Goal: Book appointment/travel/reservation

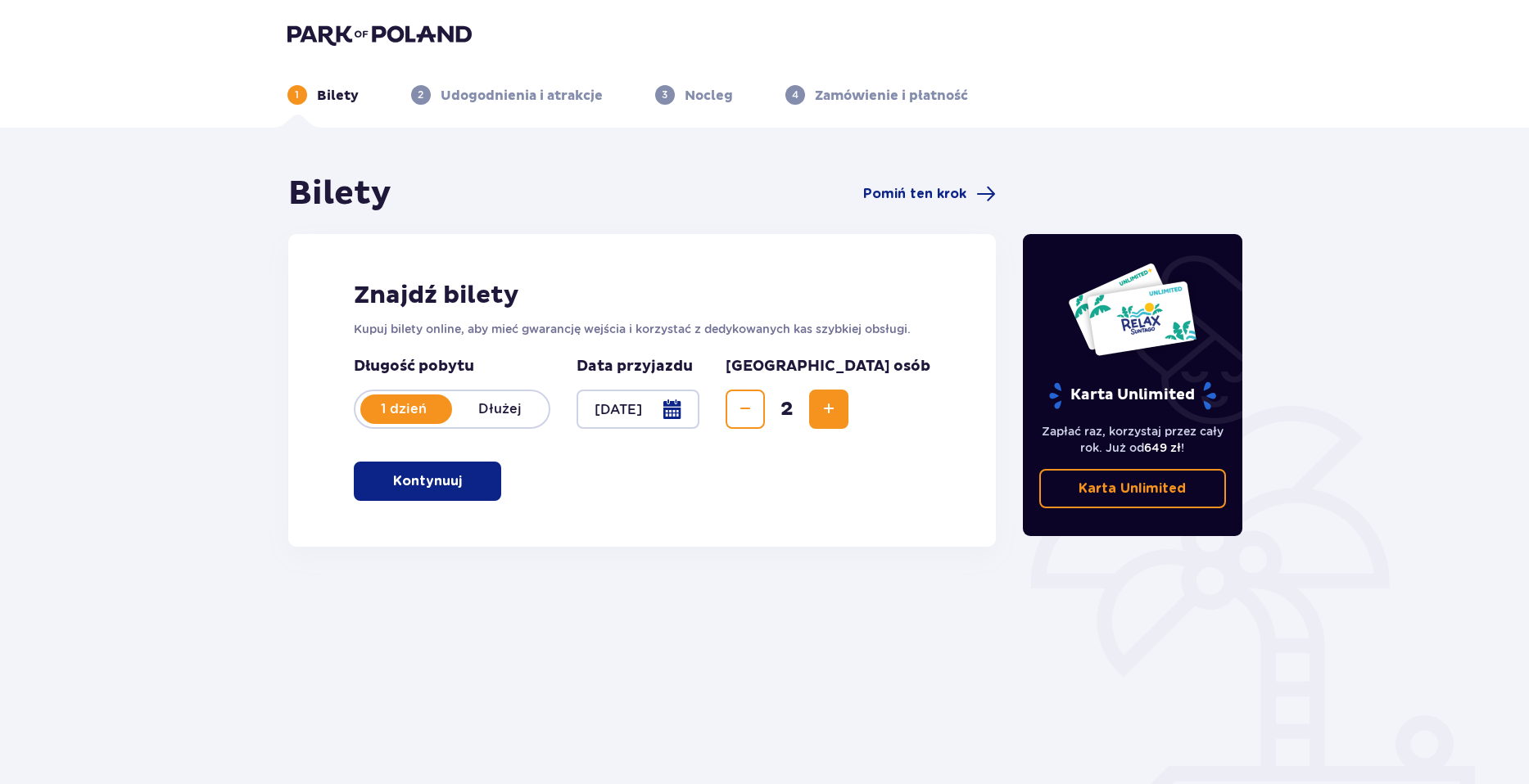
click at [456, 492] on button "Kontynuuj" at bounding box center [427, 481] width 148 height 40
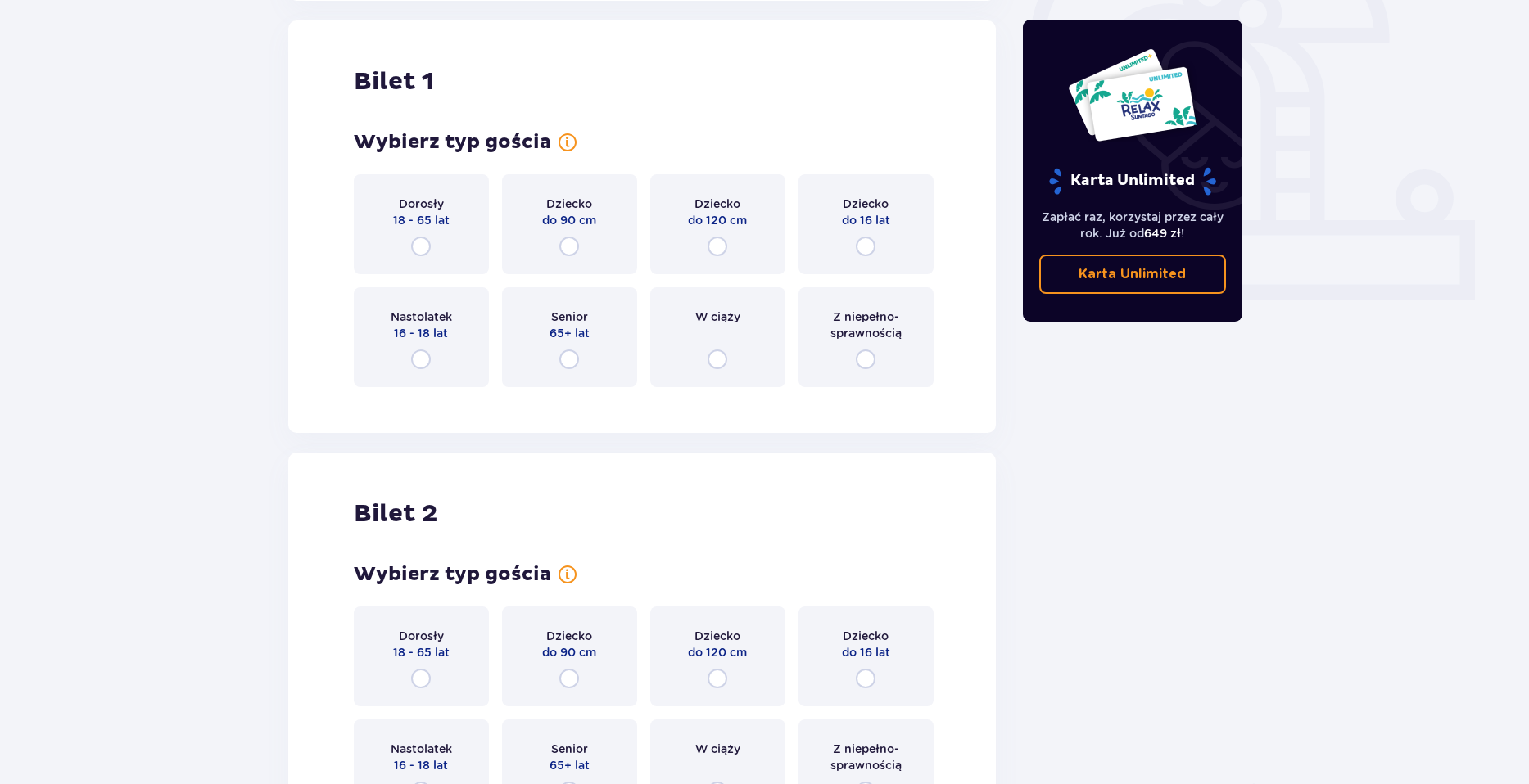
scroll to position [547, 0]
click at [434, 243] on div "Dorosły 18 - 65 lat" at bounding box center [421, 223] width 135 height 100
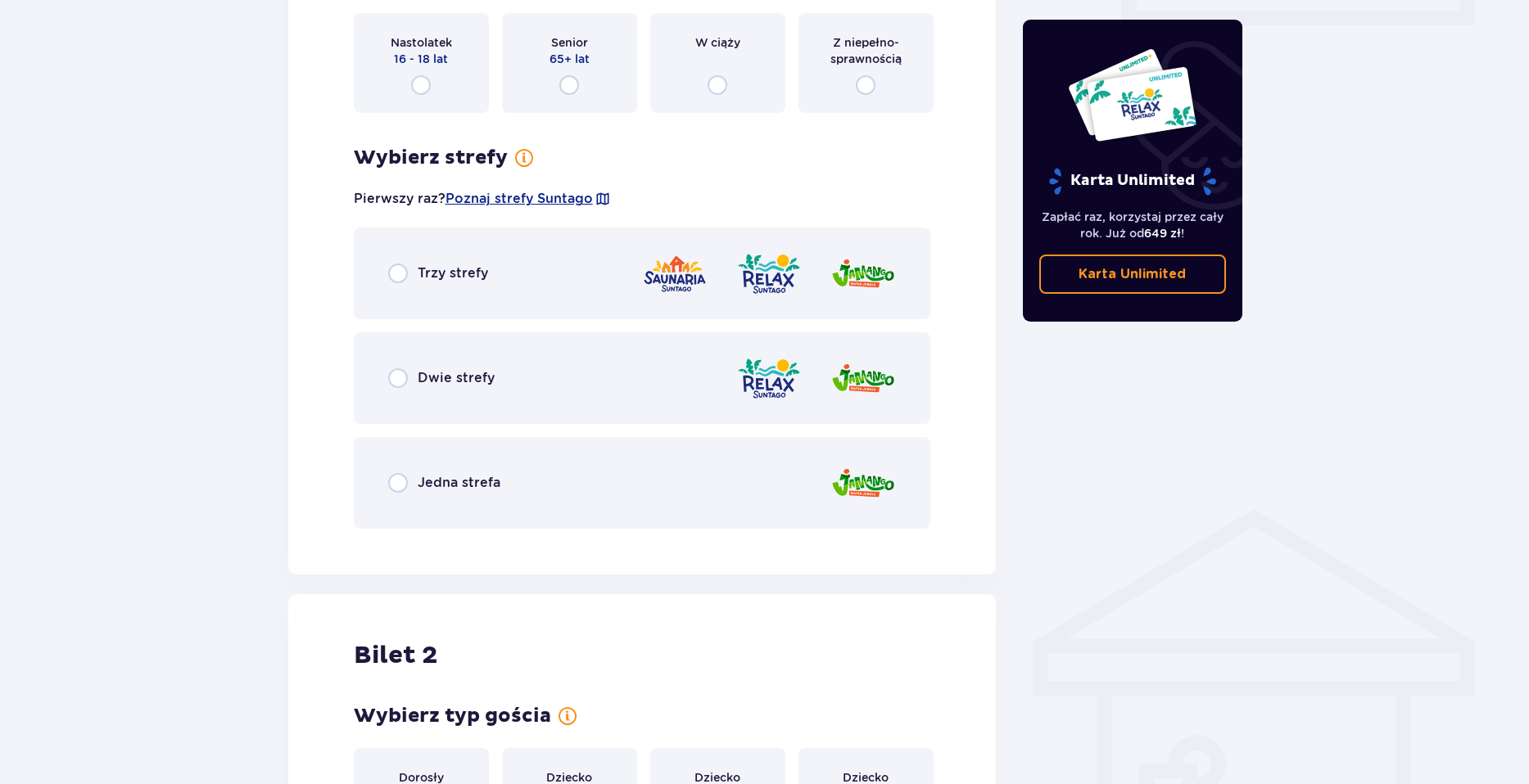
scroll to position [782, 0]
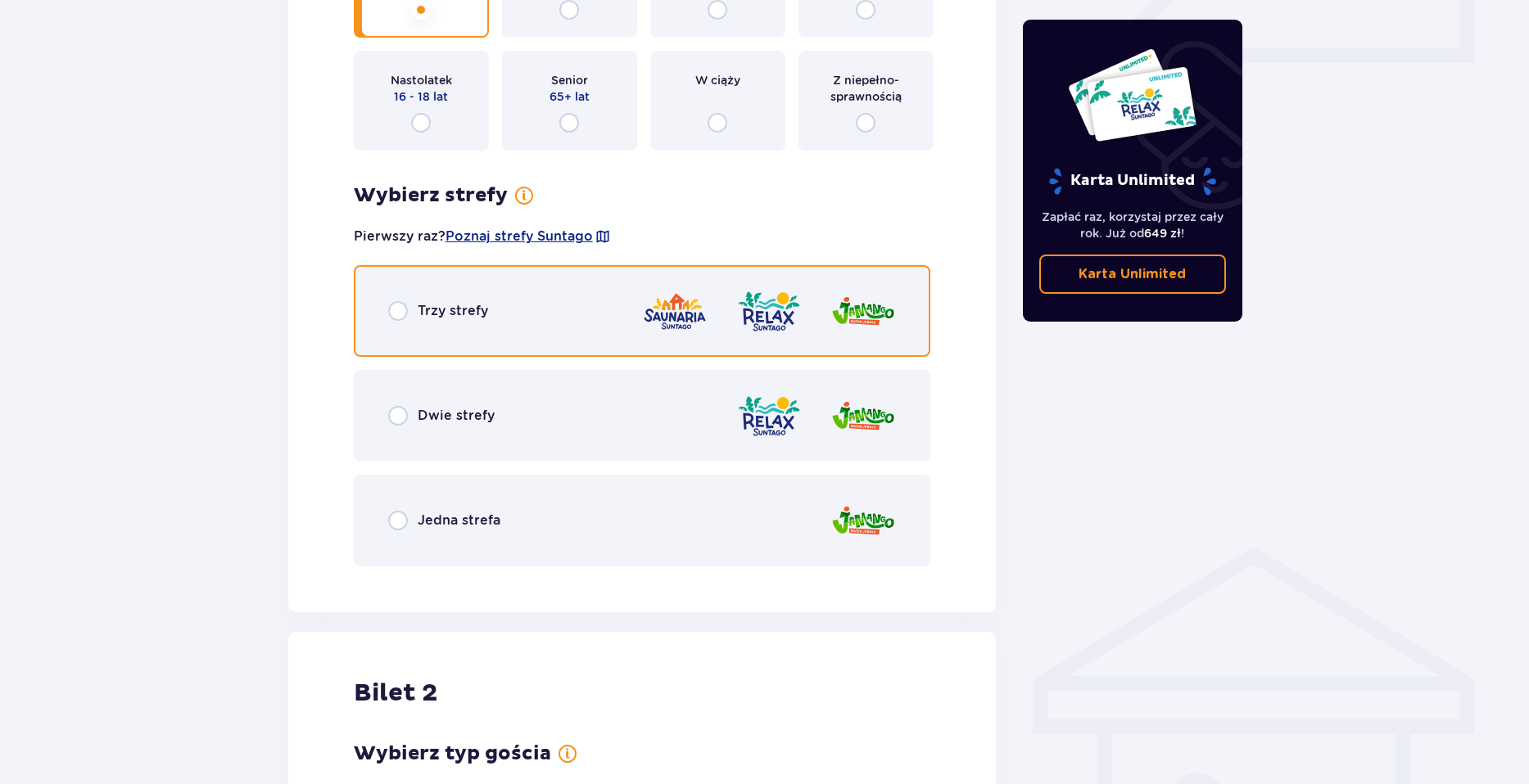
click at [403, 314] on input "radio" at bounding box center [398, 311] width 19 height 19
radio input "true"
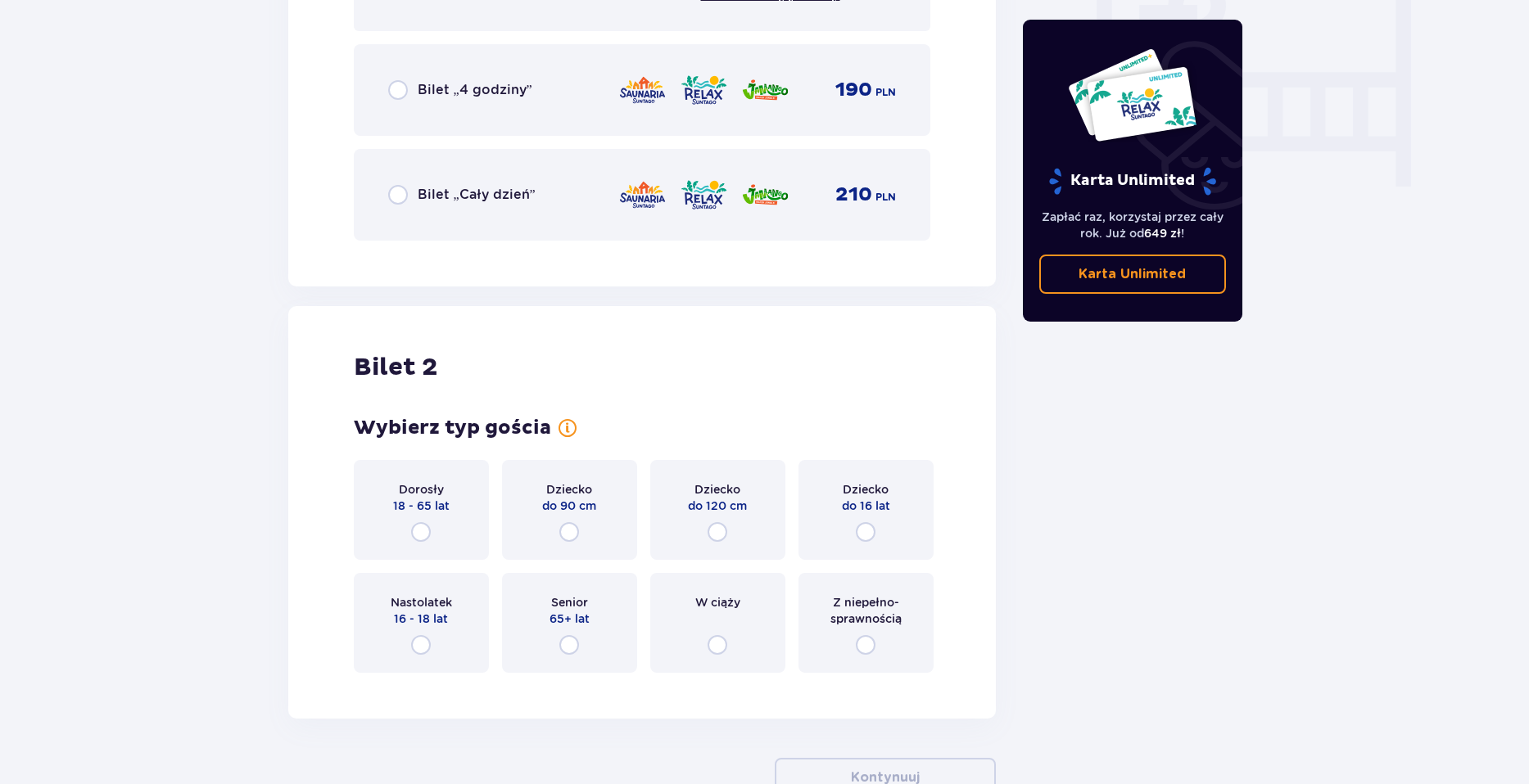
scroll to position [1608, 0]
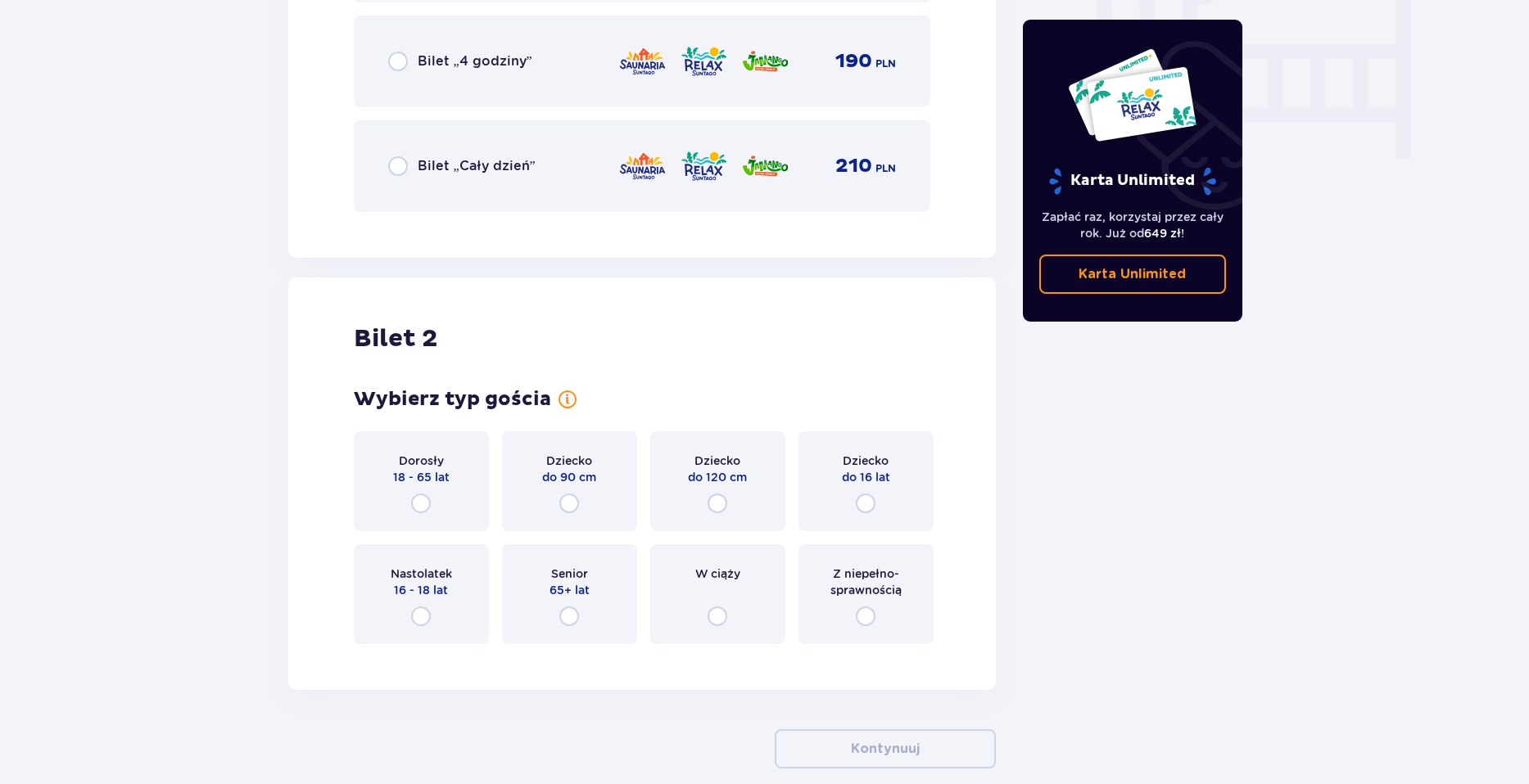
click at [436, 481] on p "18 - 65 lat" at bounding box center [421, 477] width 56 height 17
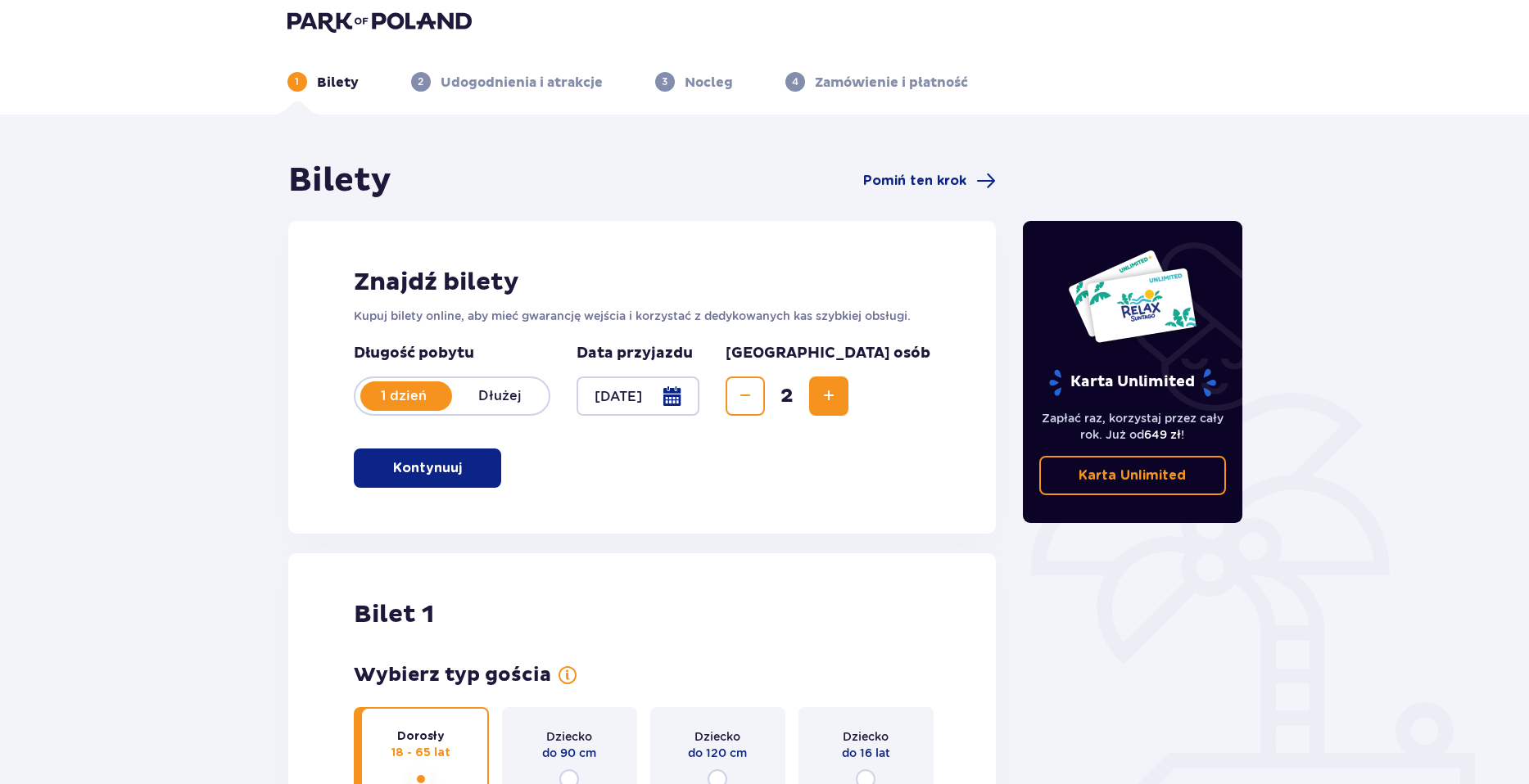
scroll to position [0, 0]
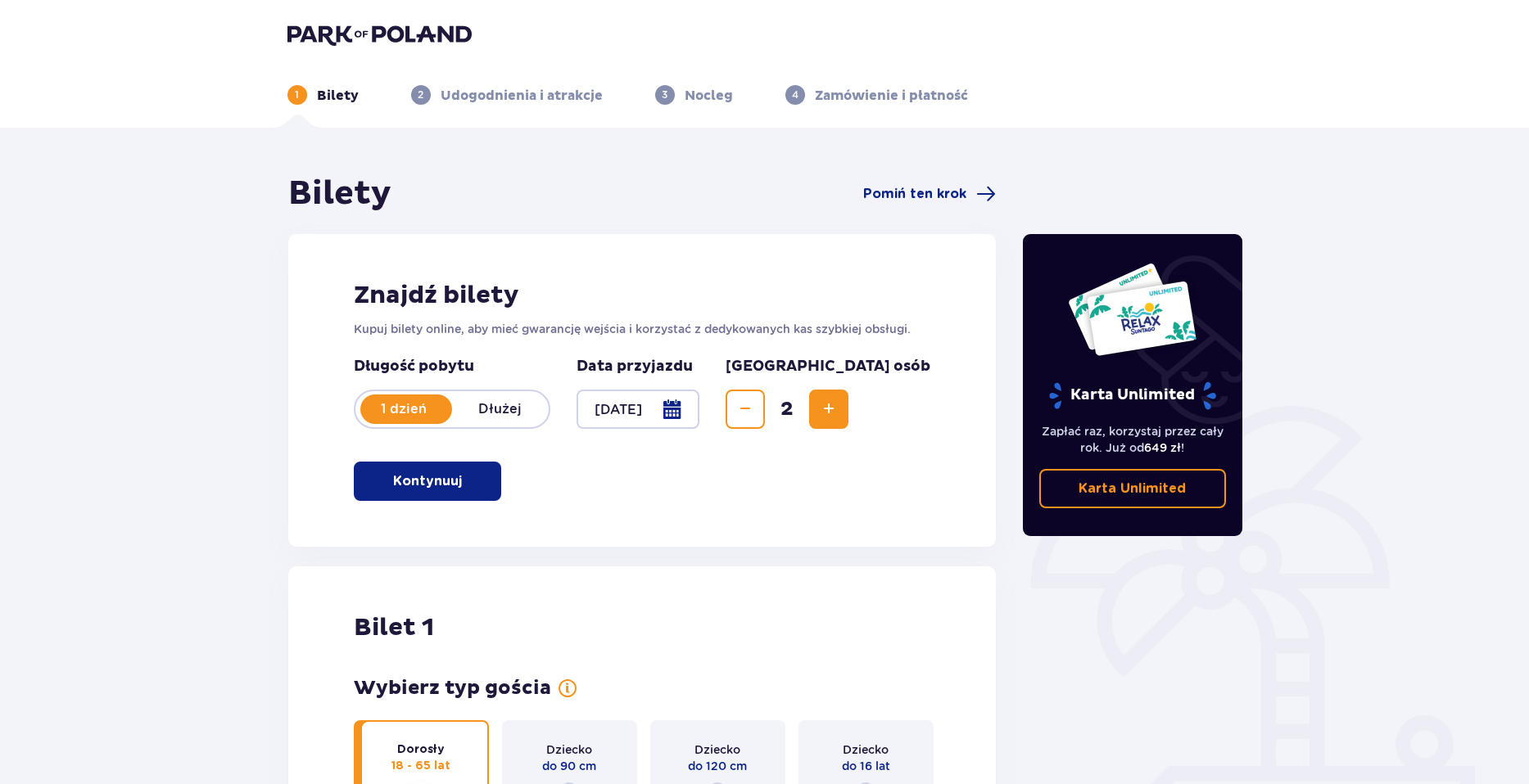
click at [349, 40] on img at bounding box center [380, 34] width 185 height 23
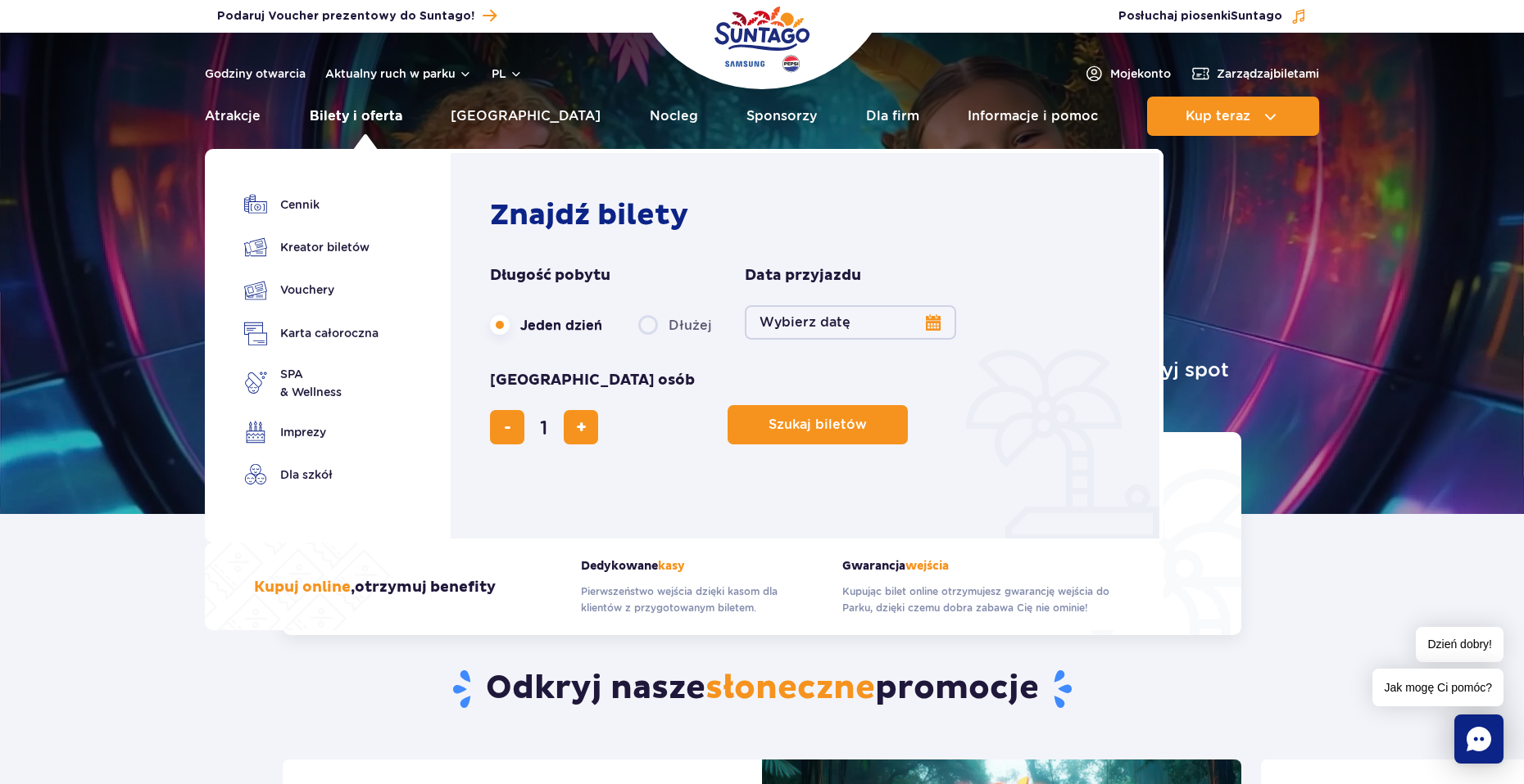
click at [365, 120] on link "Bilety i oferta" at bounding box center [355, 116] width 92 height 40
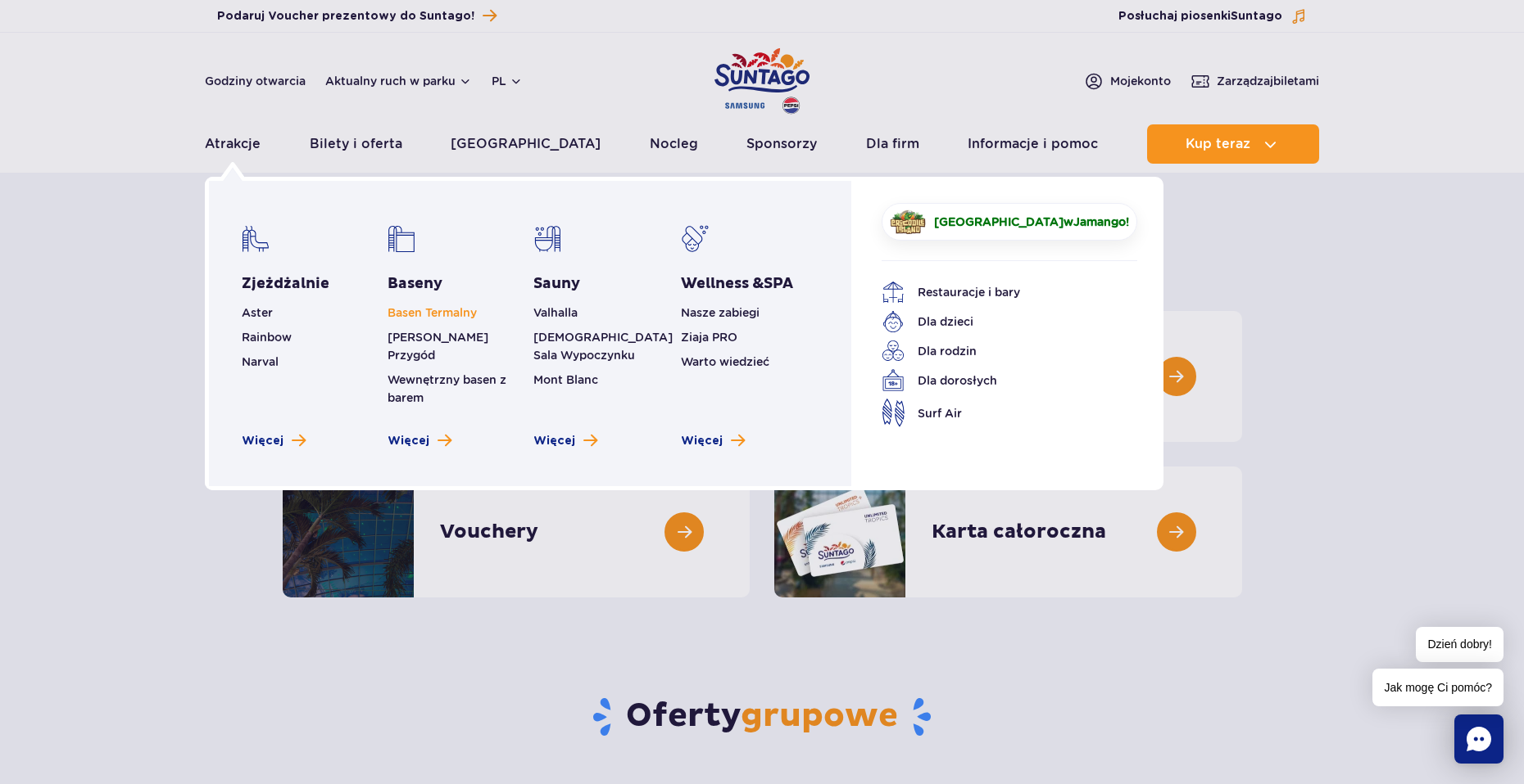
click at [415, 309] on link "Basen Termalny" at bounding box center [433, 312] width 90 height 13
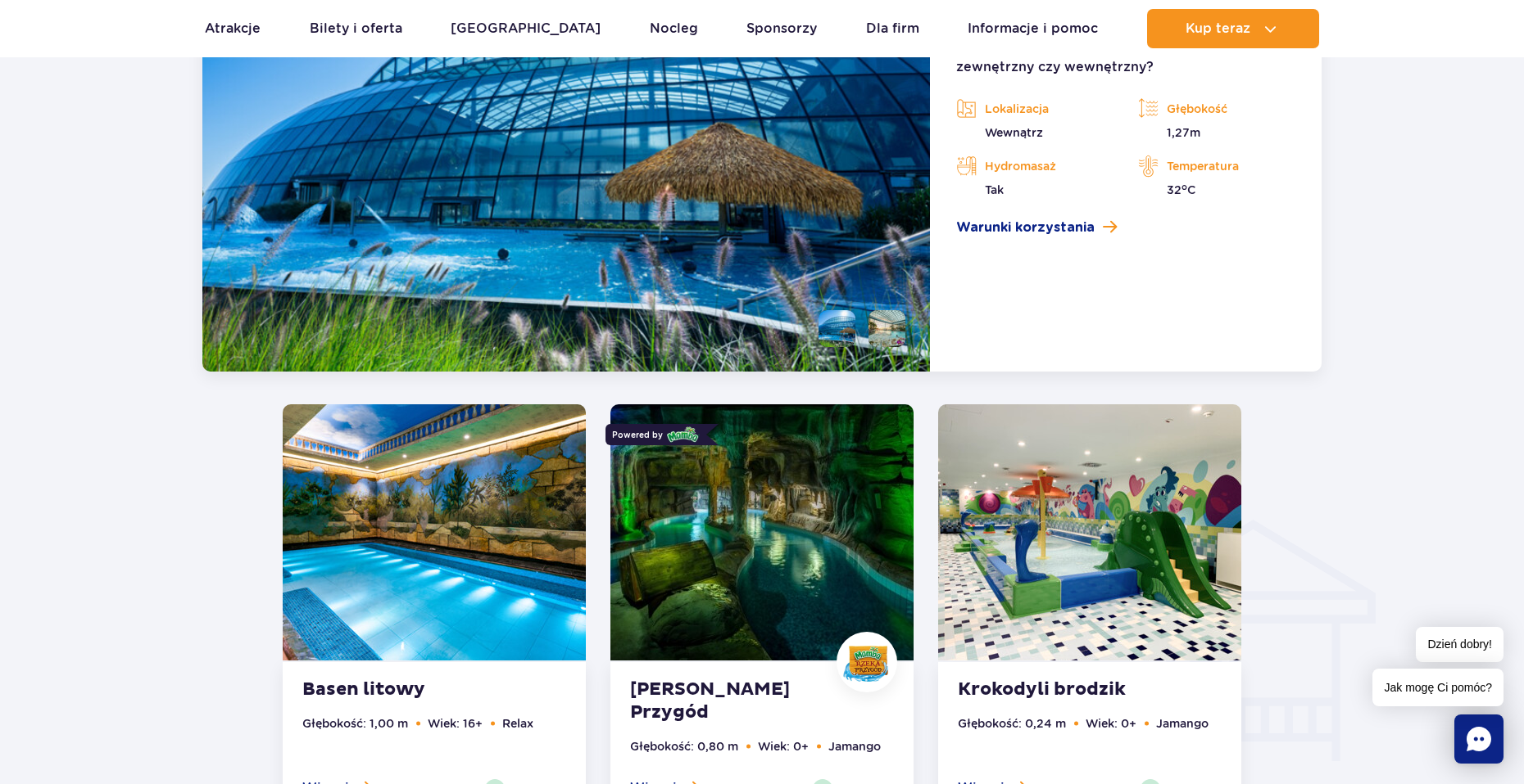
scroll to position [1535, 0]
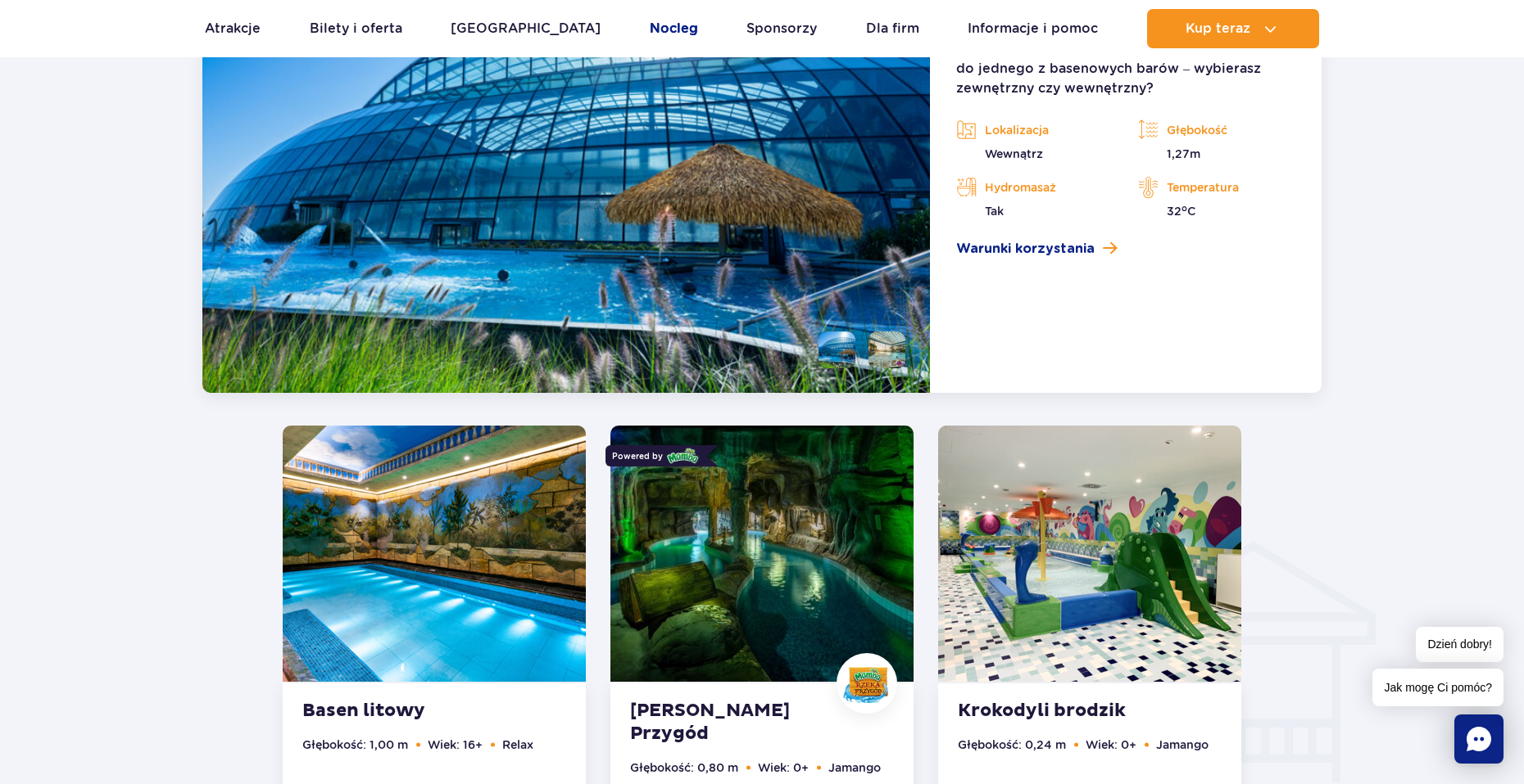
click at [650, 34] on link "Nocleg" at bounding box center [674, 28] width 48 height 40
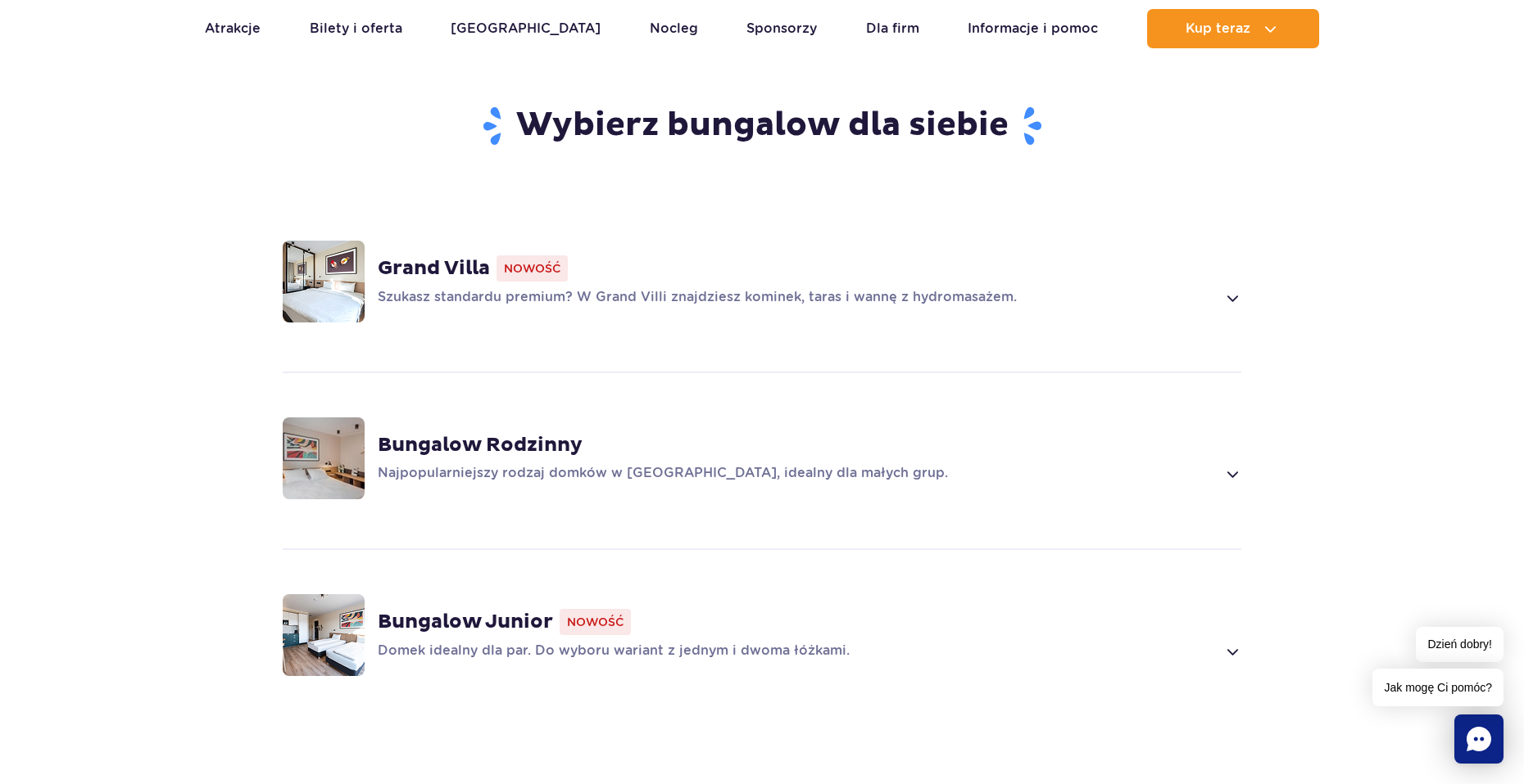
scroll to position [1064, 0]
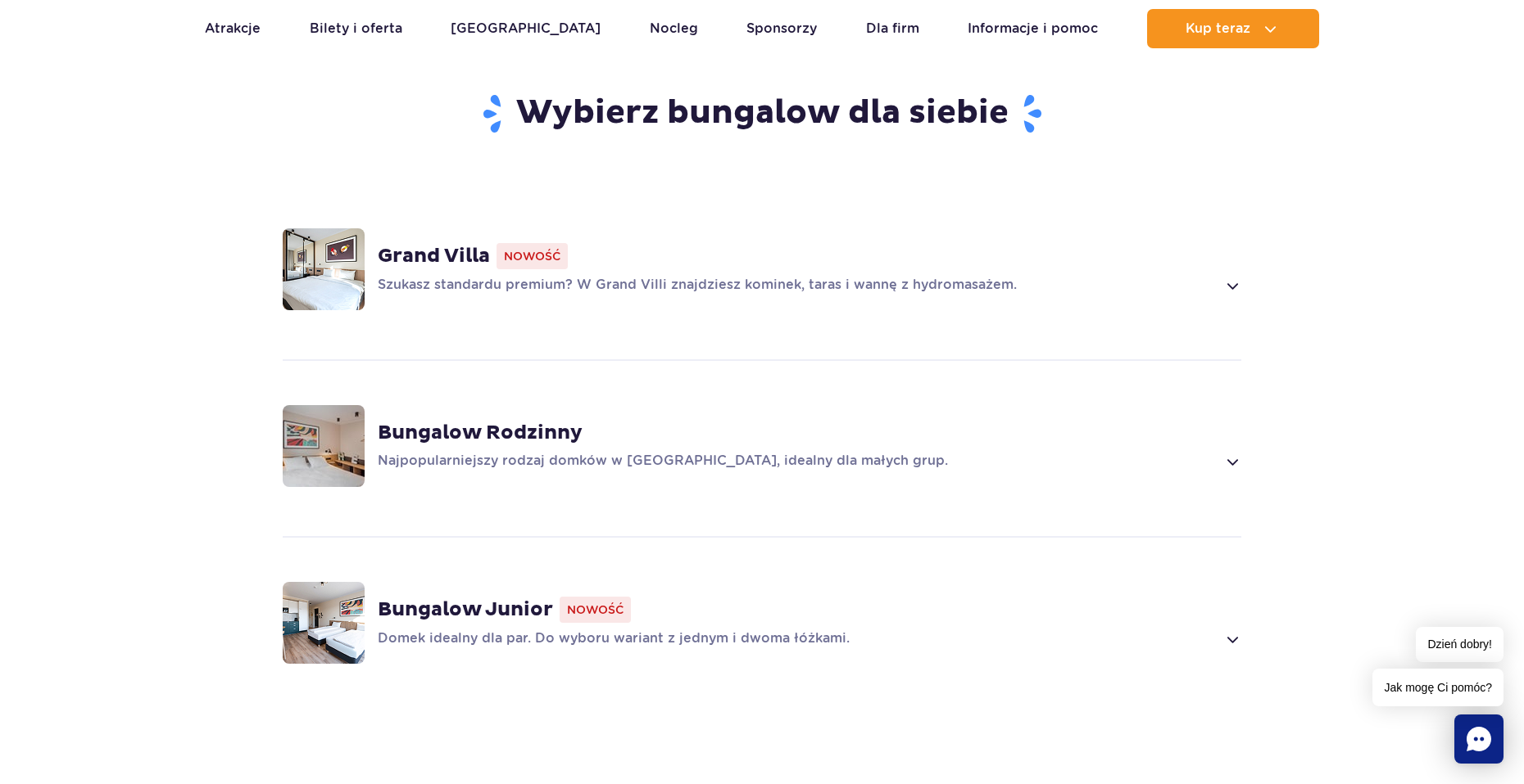
click at [433, 244] on strong "Grand Villa" at bounding box center [434, 257] width 113 height 25
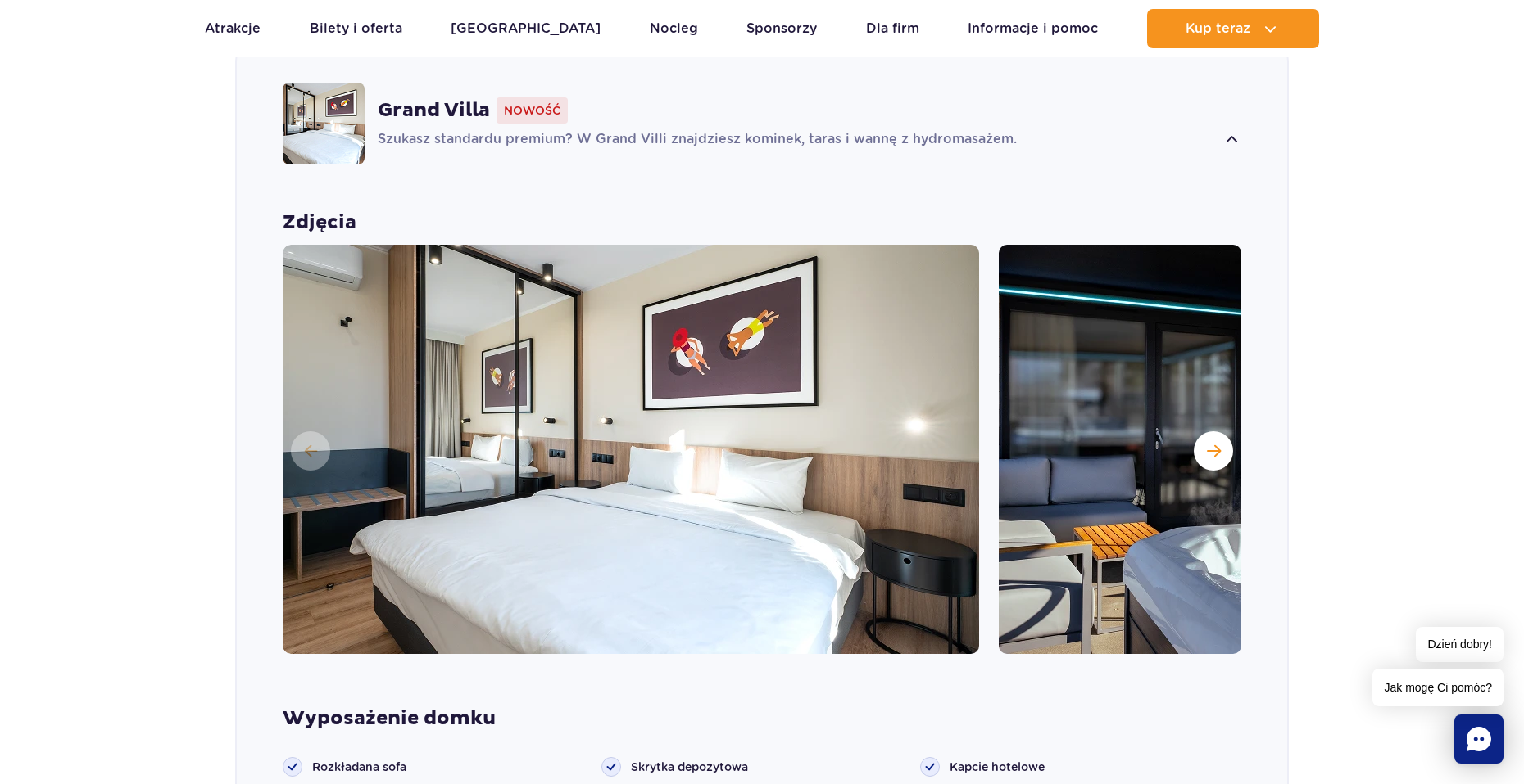
scroll to position [1229, 0]
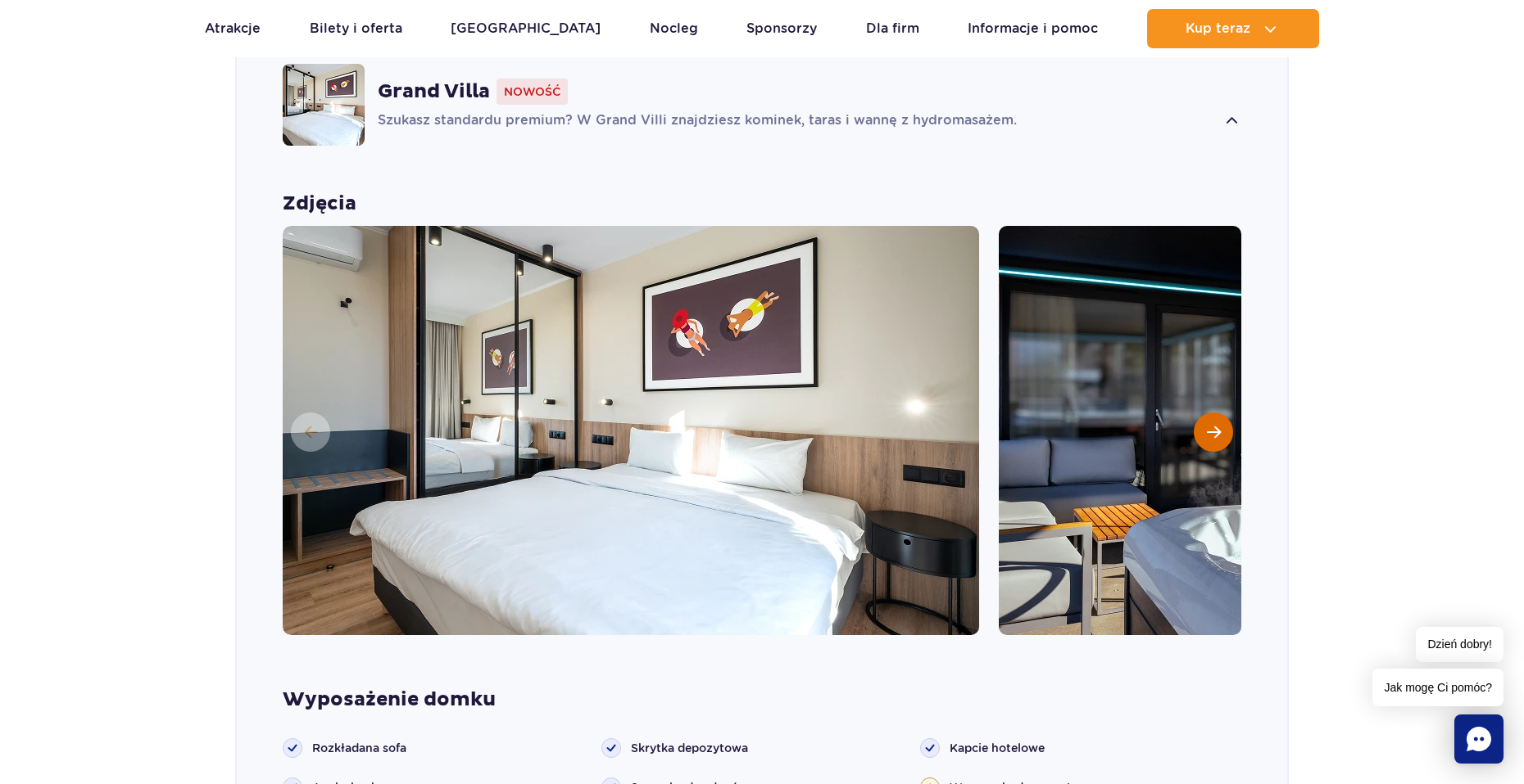
click at [1214, 425] on span "Następny slajd" at bounding box center [1214, 432] width 14 height 15
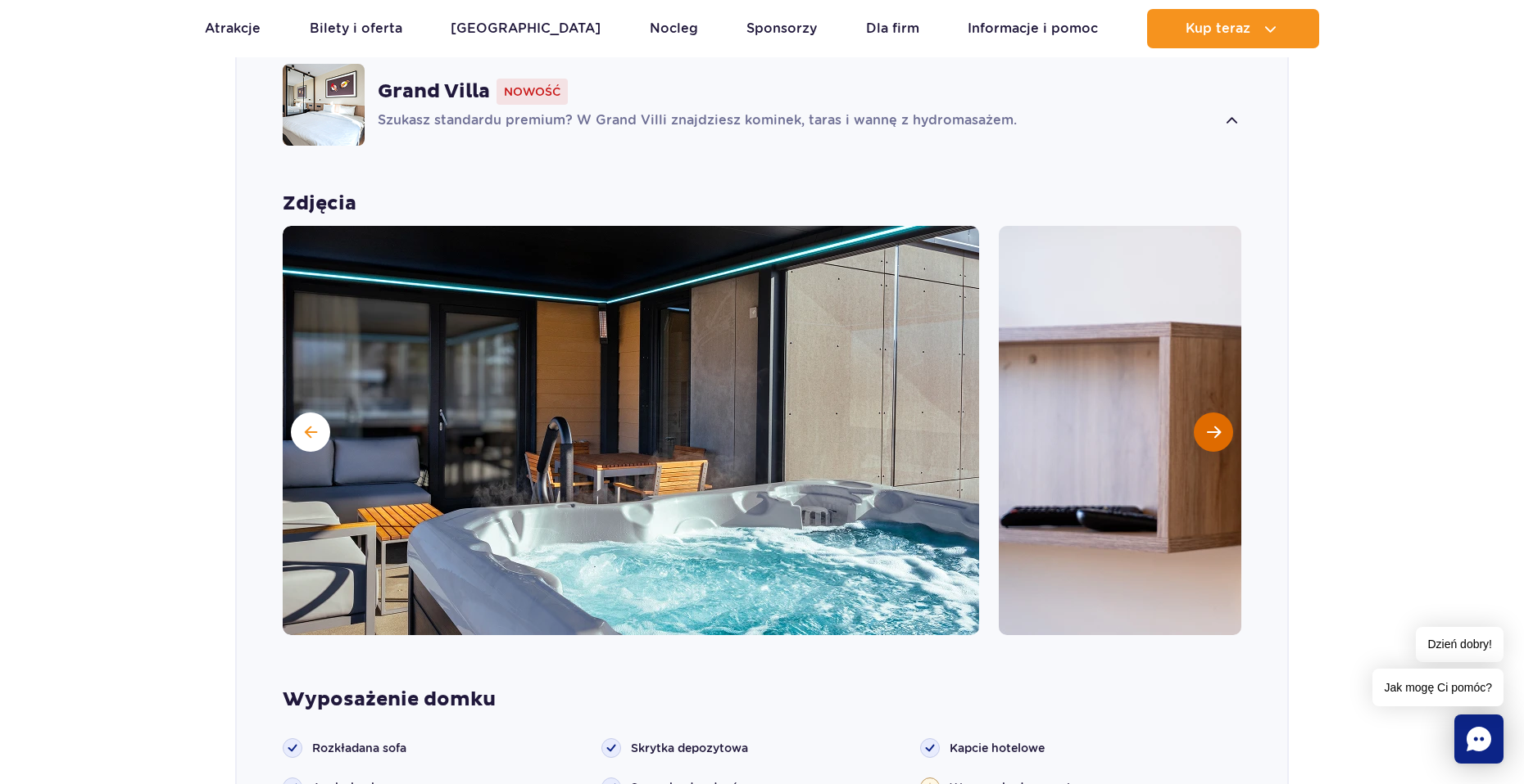
click at [1214, 425] on span "Następny slajd" at bounding box center [1214, 432] width 14 height 15
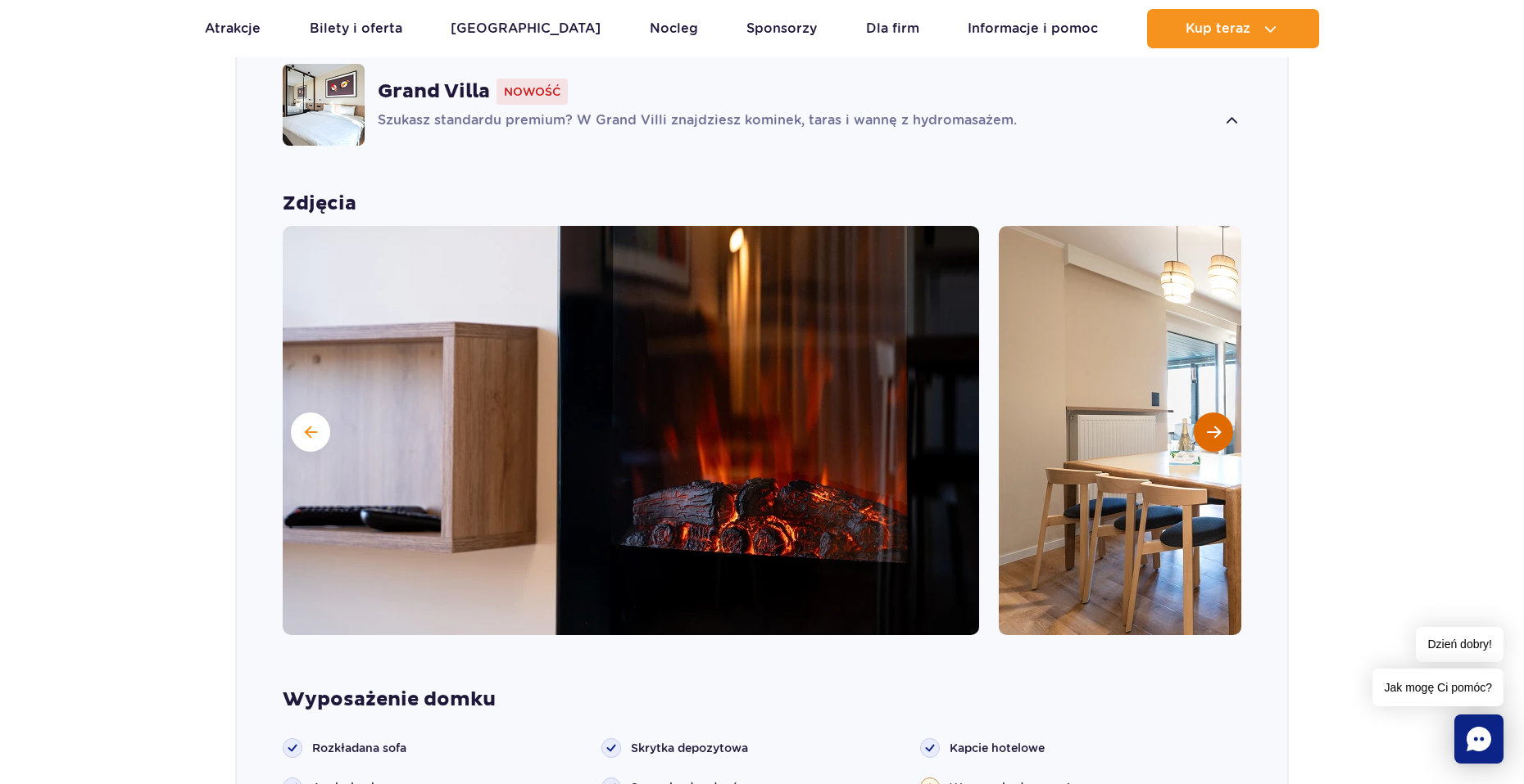
click at [1214, 425] on span "Następny slajd" at bounding box center [1214, 432] width 14 height 15
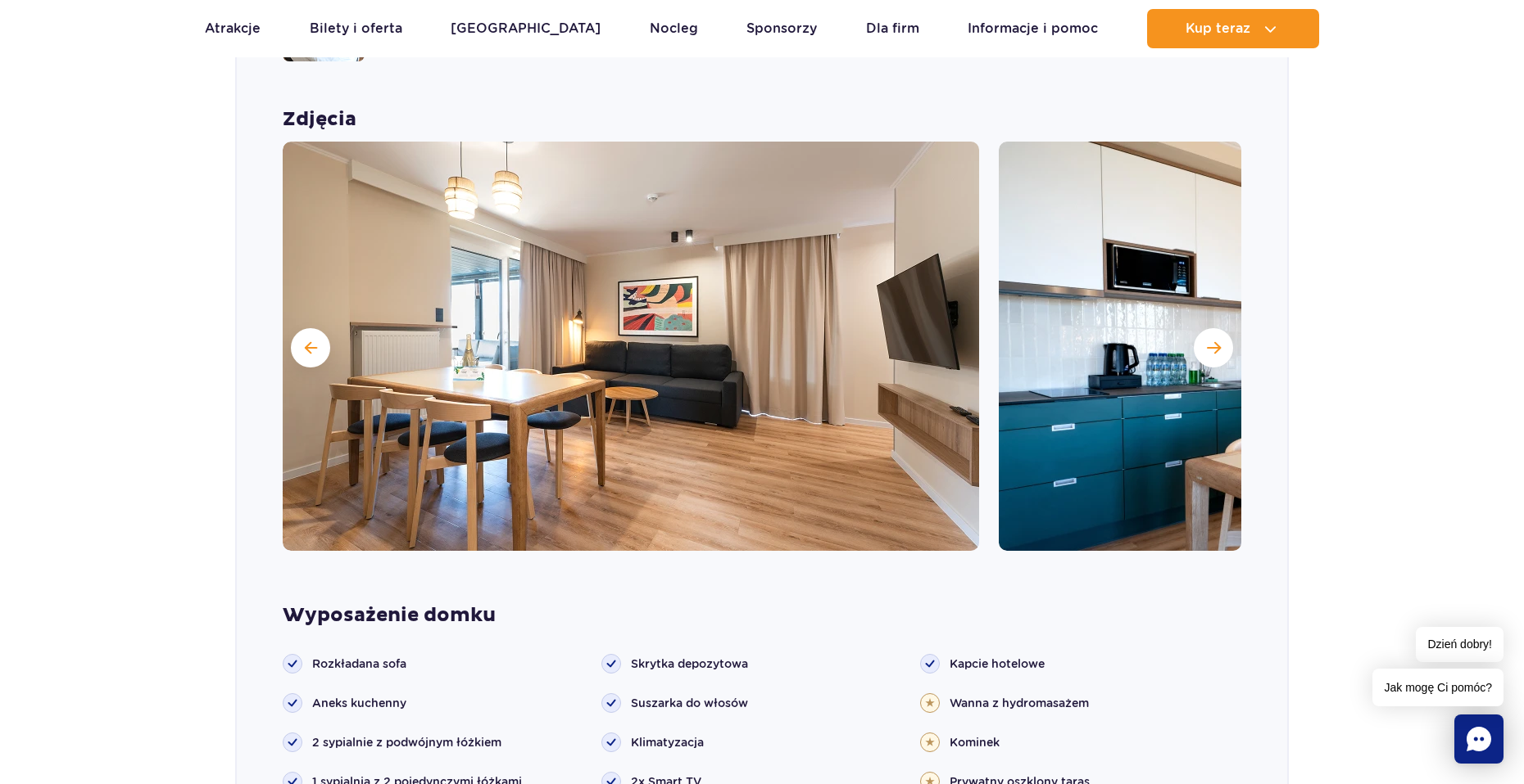
scroll to position [1392, 0]
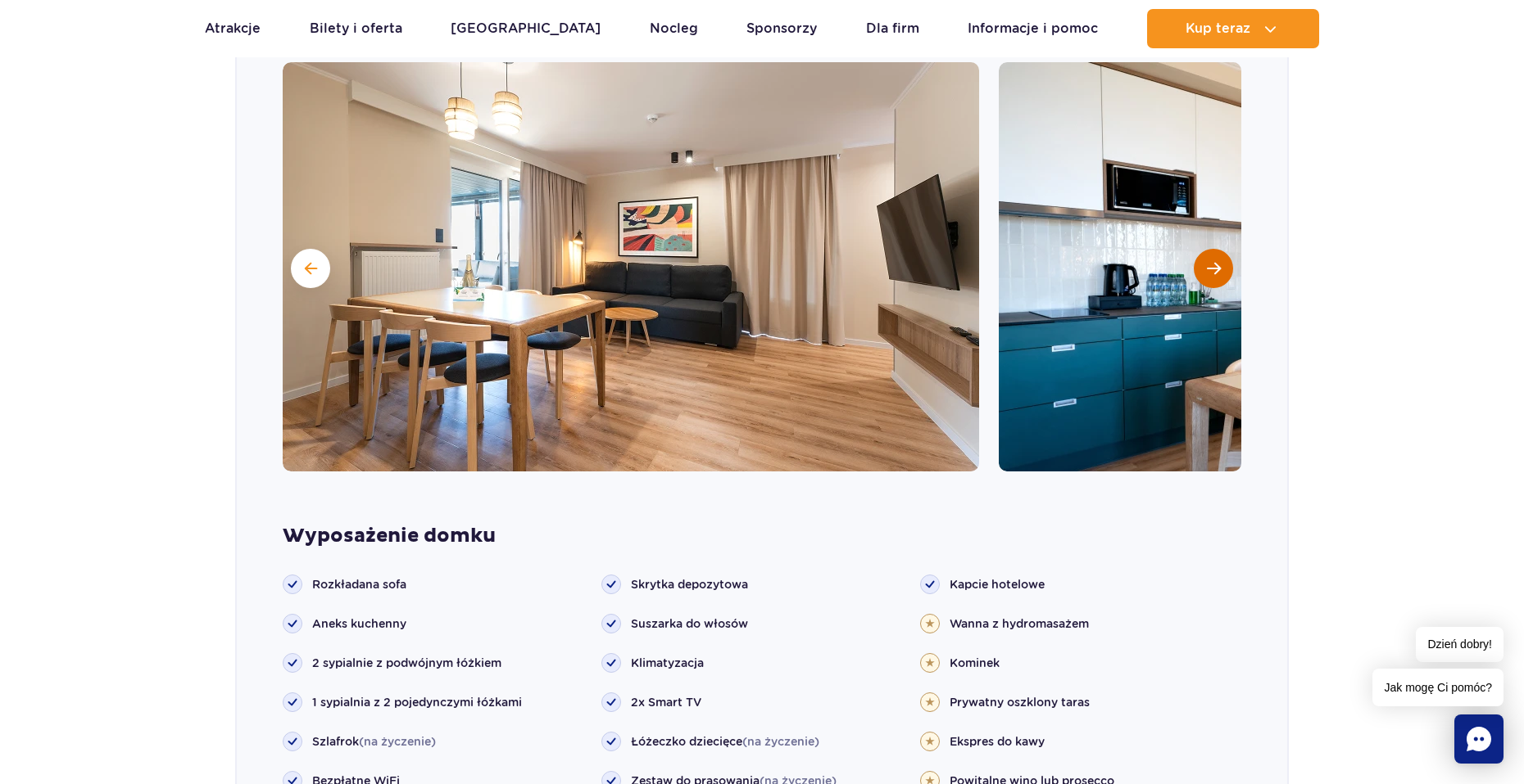
click at [1220, 249] on button "Następny slajd" at bounding box center [1213, 268] width 40 height 40
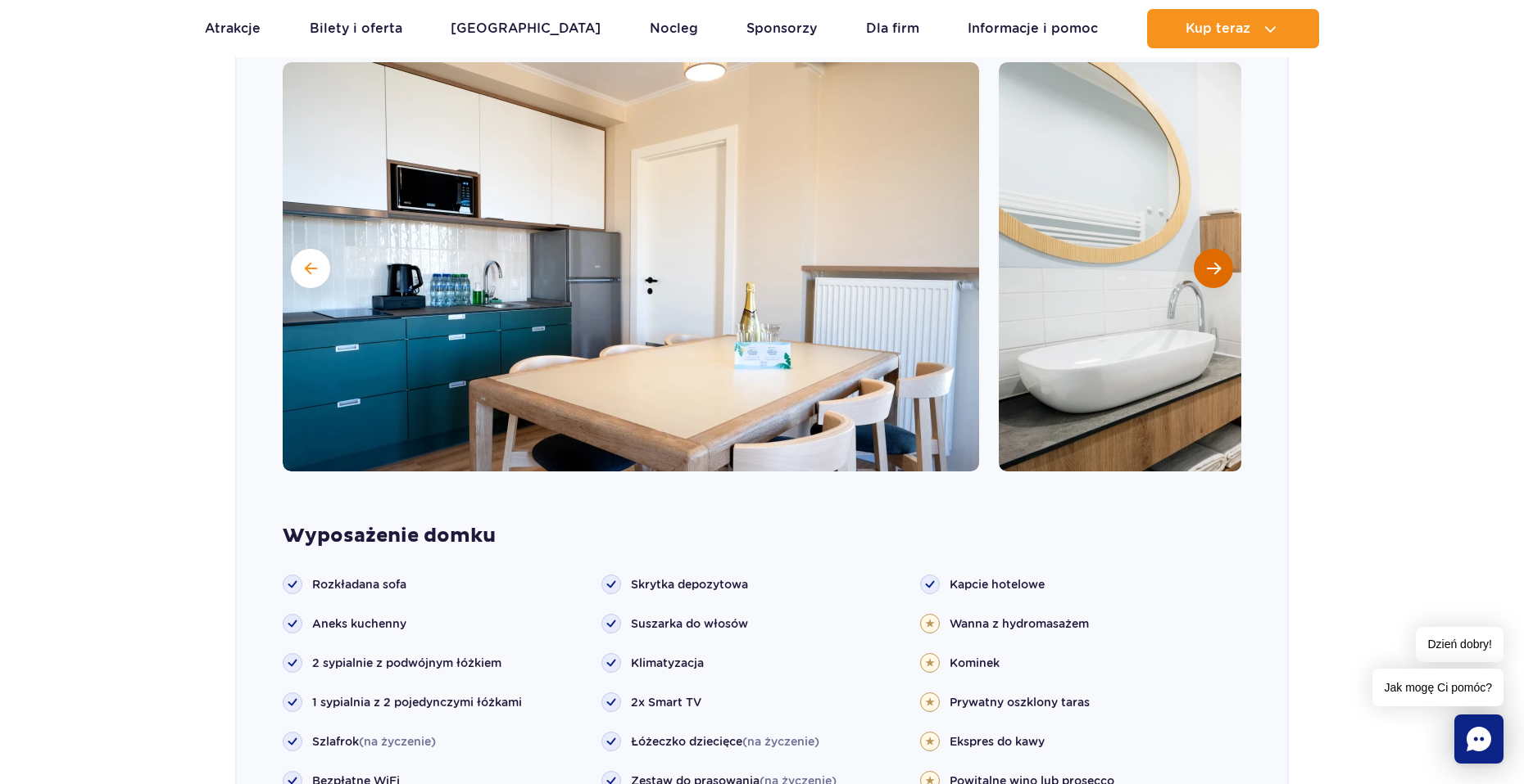
click at [1210, 261] on span "Następny slajd" at bounding box center [1214, 268] width 14 height 15
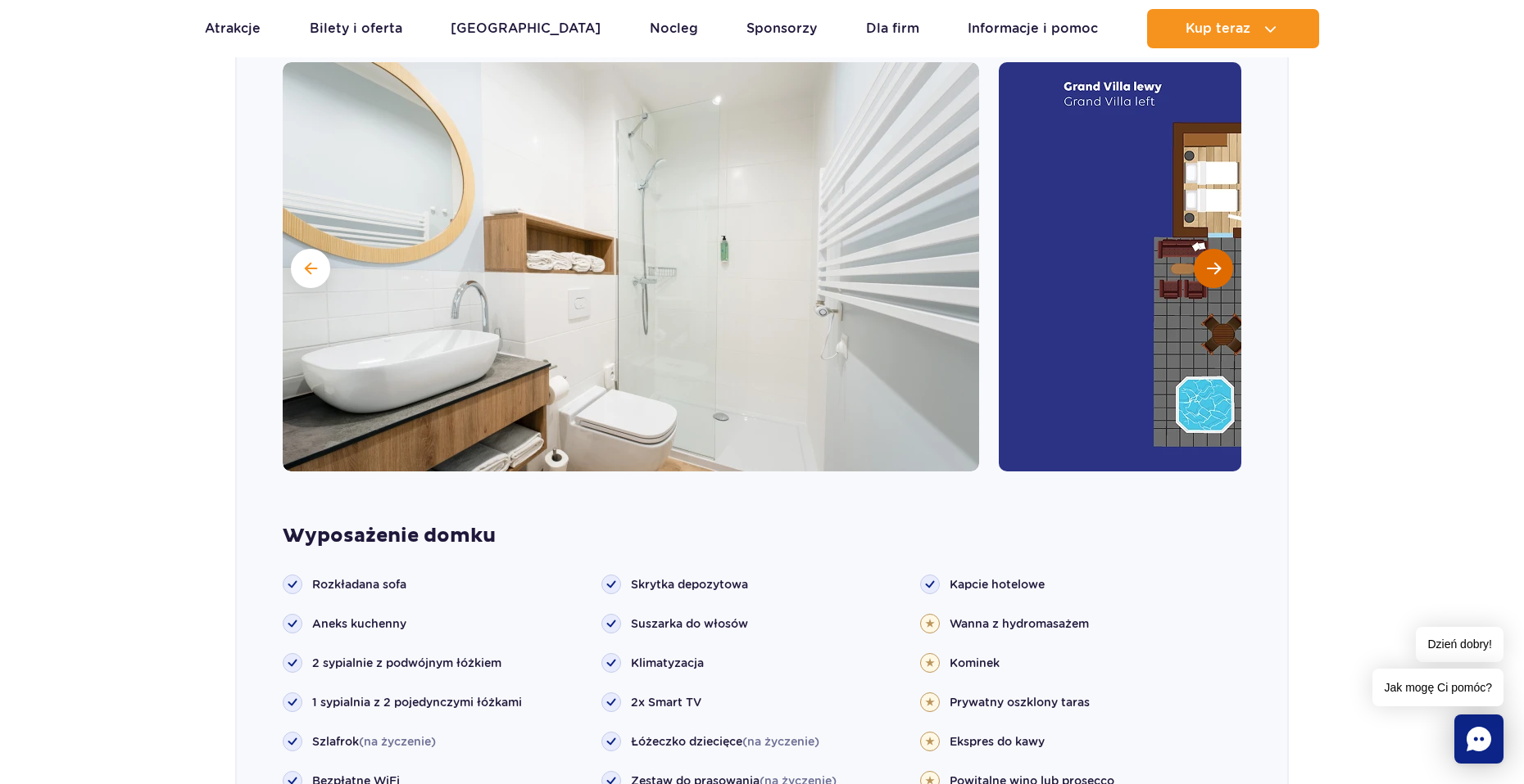
click at [1210, 261] on span "Następny slajd" at bounding box center [1214, 268] width 14 height 15
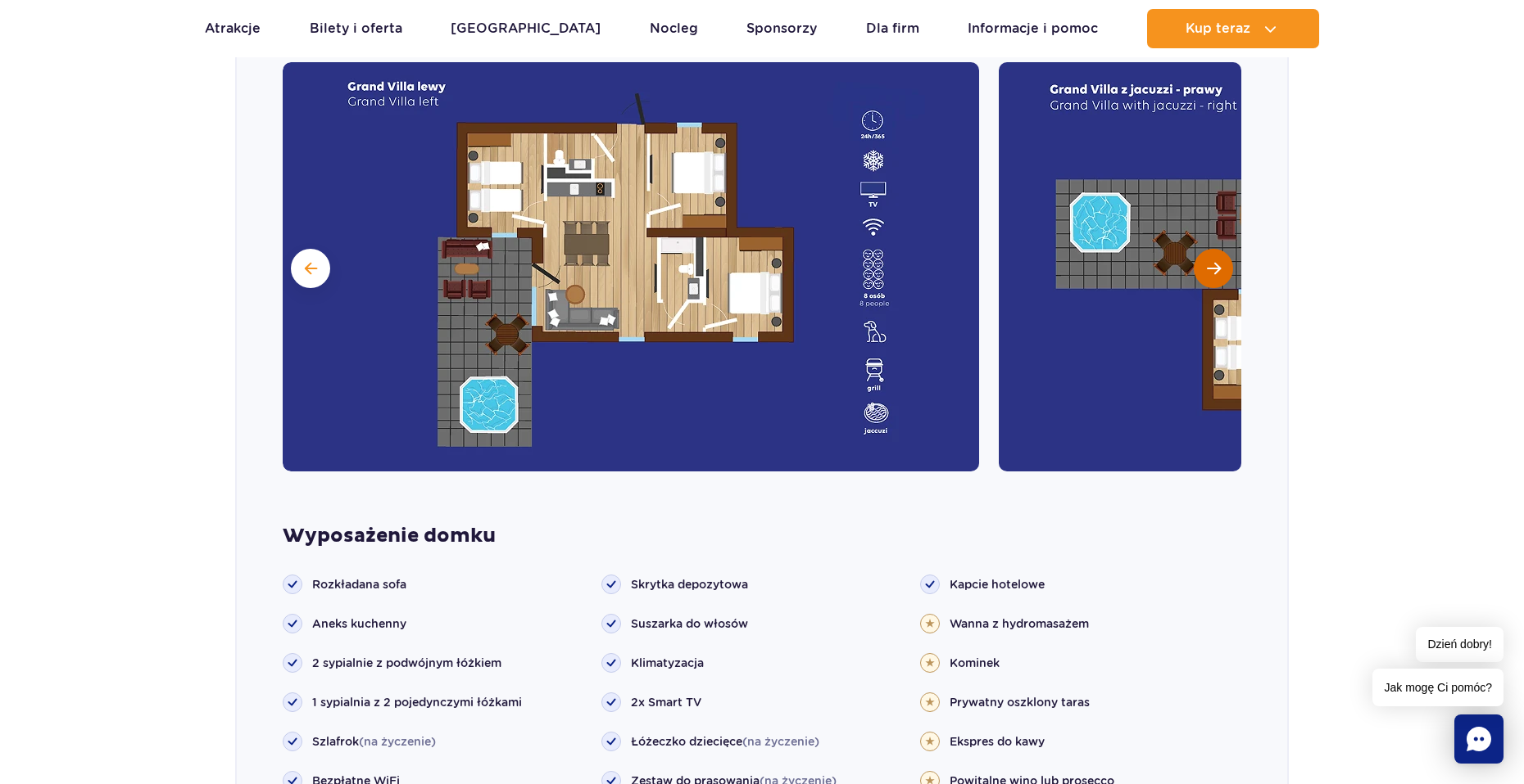
click at [1210, 261] on span "Następny slajd" at bounding box center [1214, 268] width 14 height 15
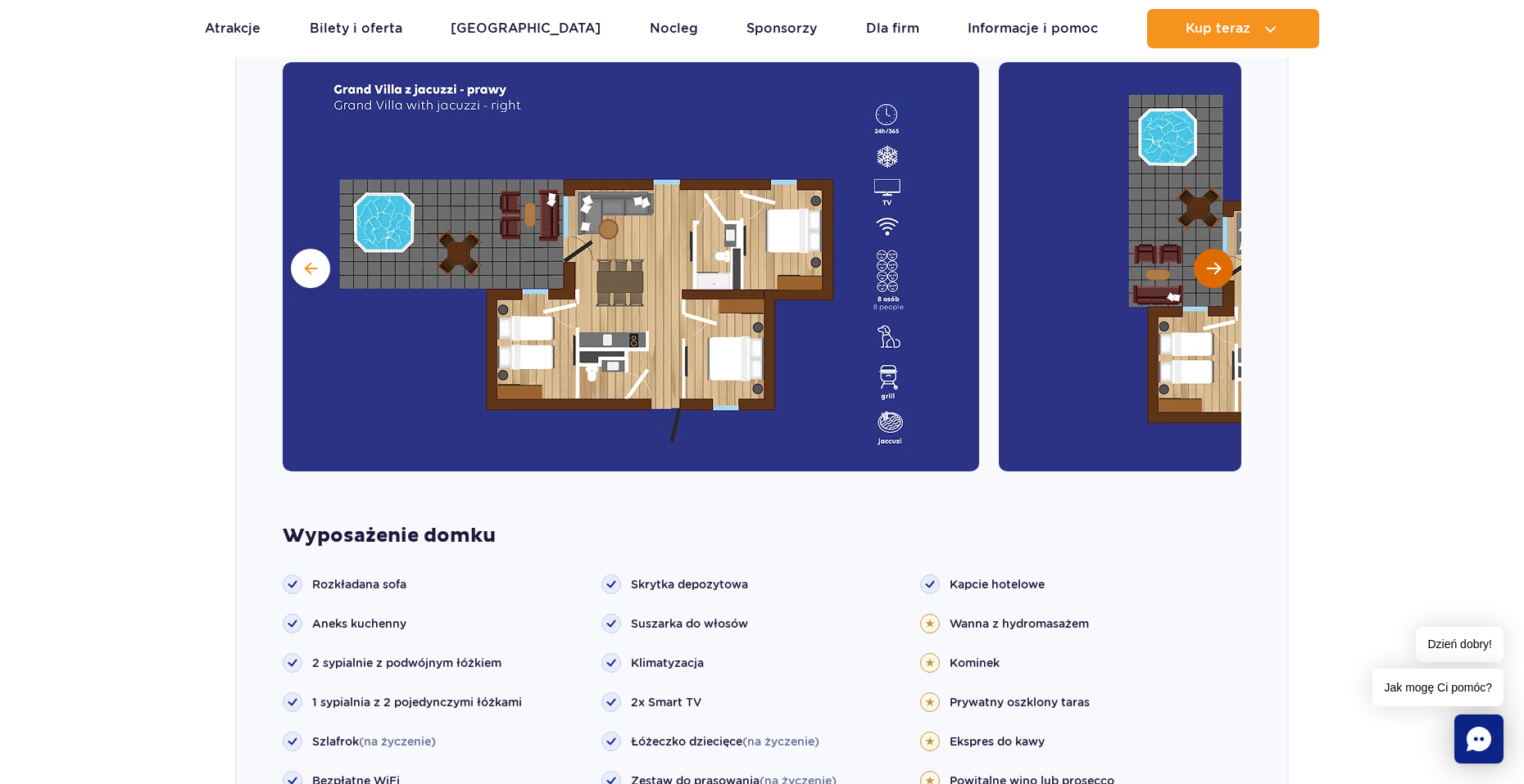
click at [1210, 261] on span "Następny slajd" at bounding box center [1214, 268] width 14 height 15
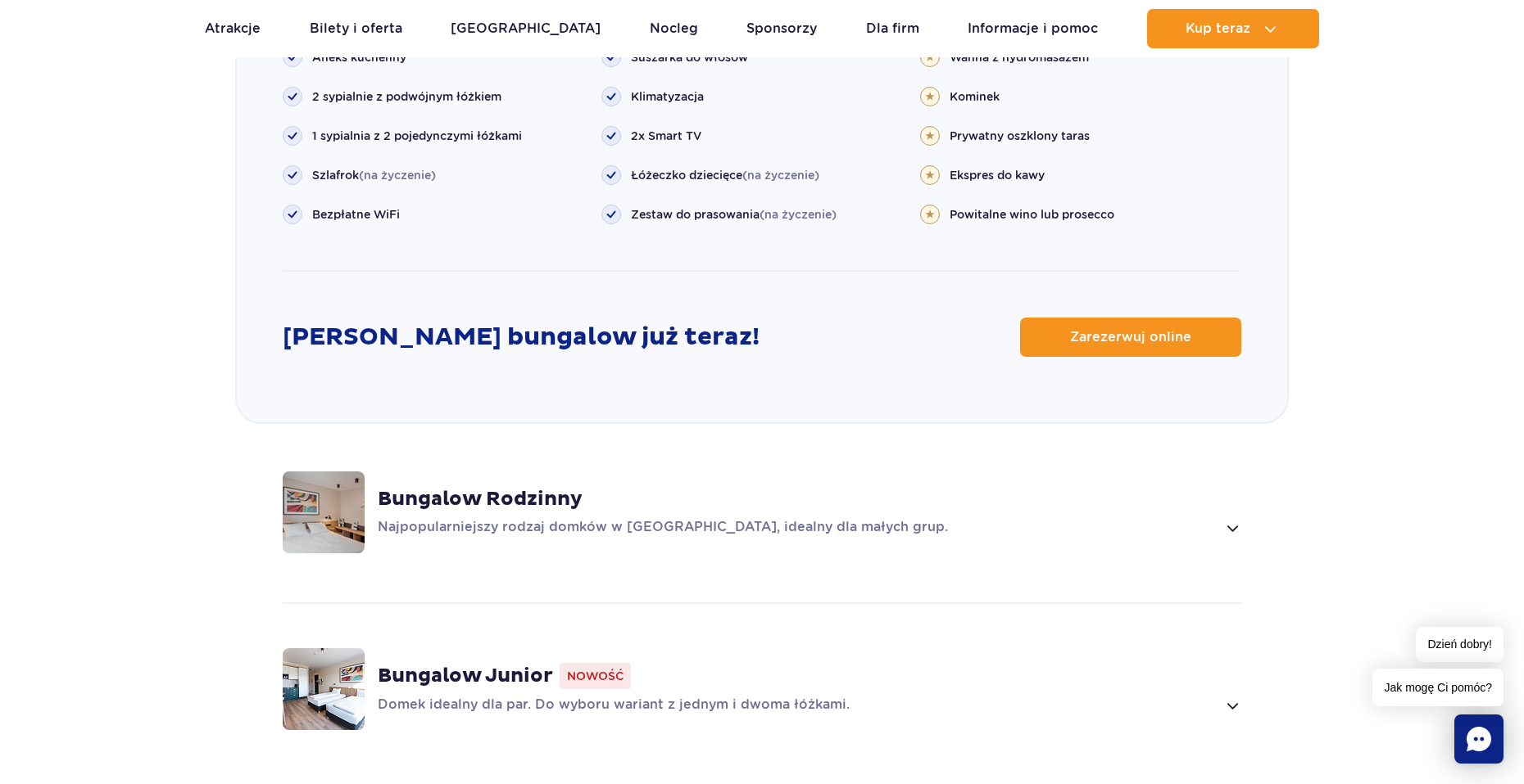
scroll to position [1965, 0]
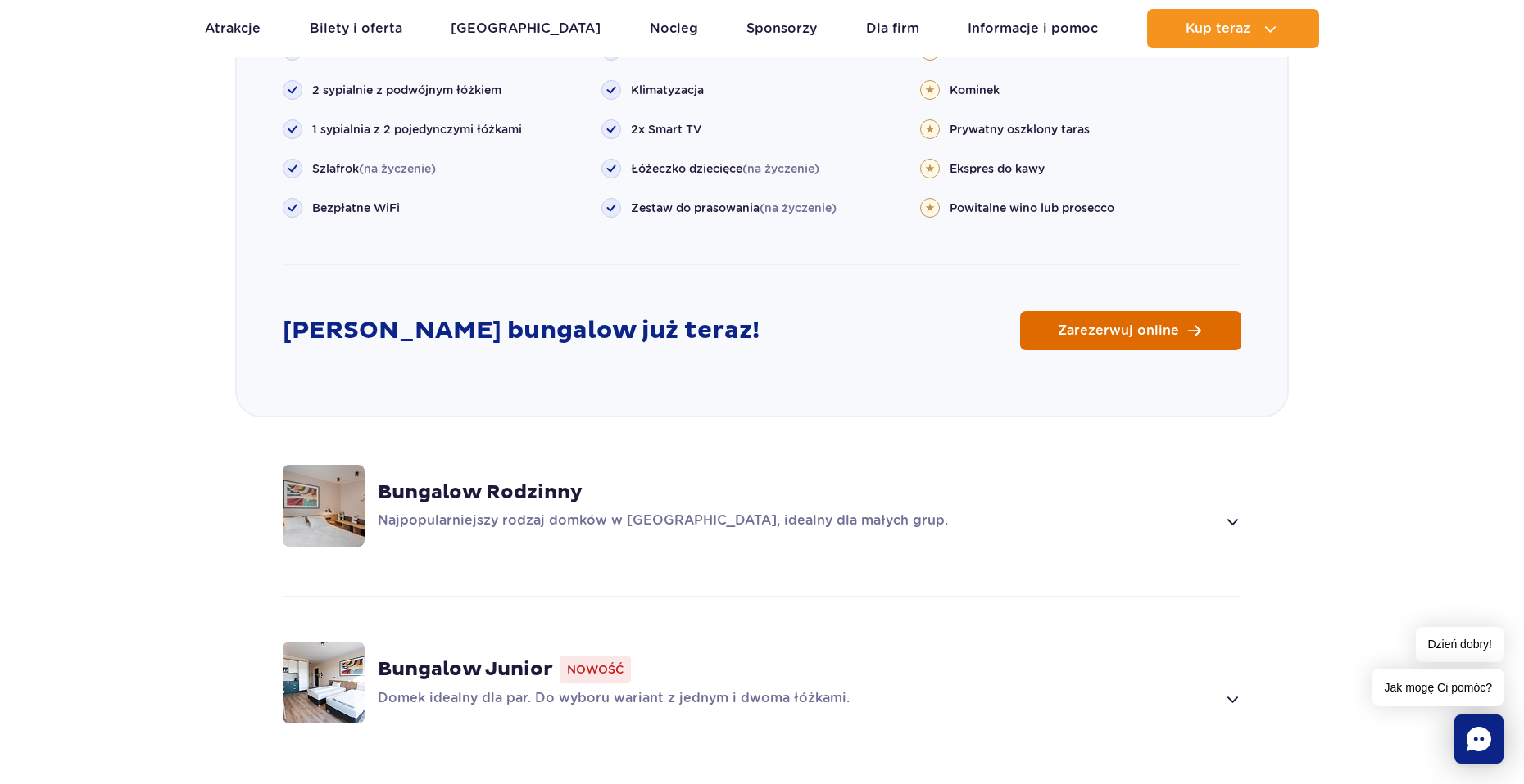
click at [1039, 311] on link "Zarezerwuj online" at bounding box center [1131, 330] width 222 height 40
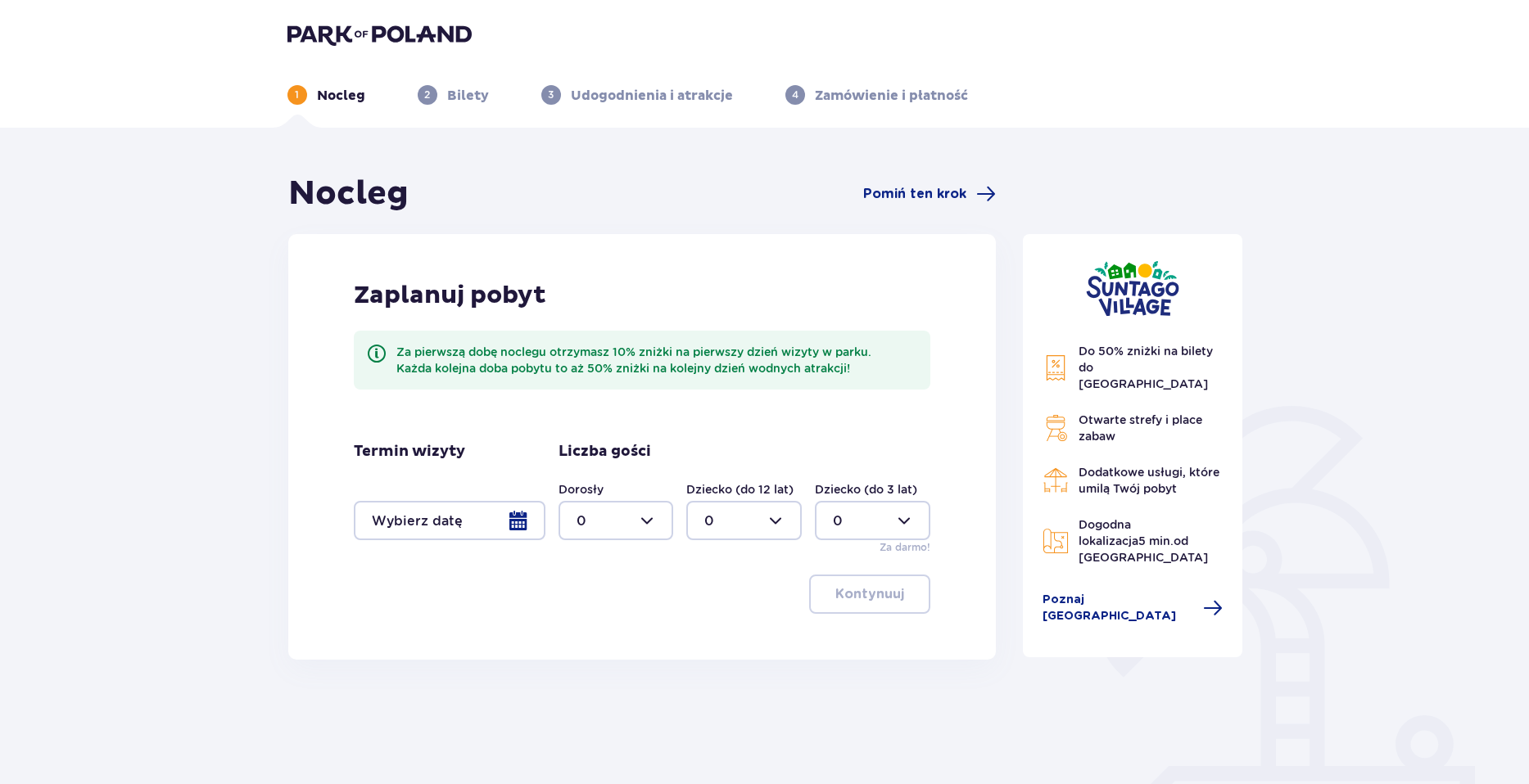
click at [636, 526] on div at bounding box center [615, 520] width 115 height 40
click at [601, 628] on span "2" at bounding box center [616, 639] width 113 height 34
type input "2"
click at [491, 527] on div at bounding box center [449, 520] width 192 height 40
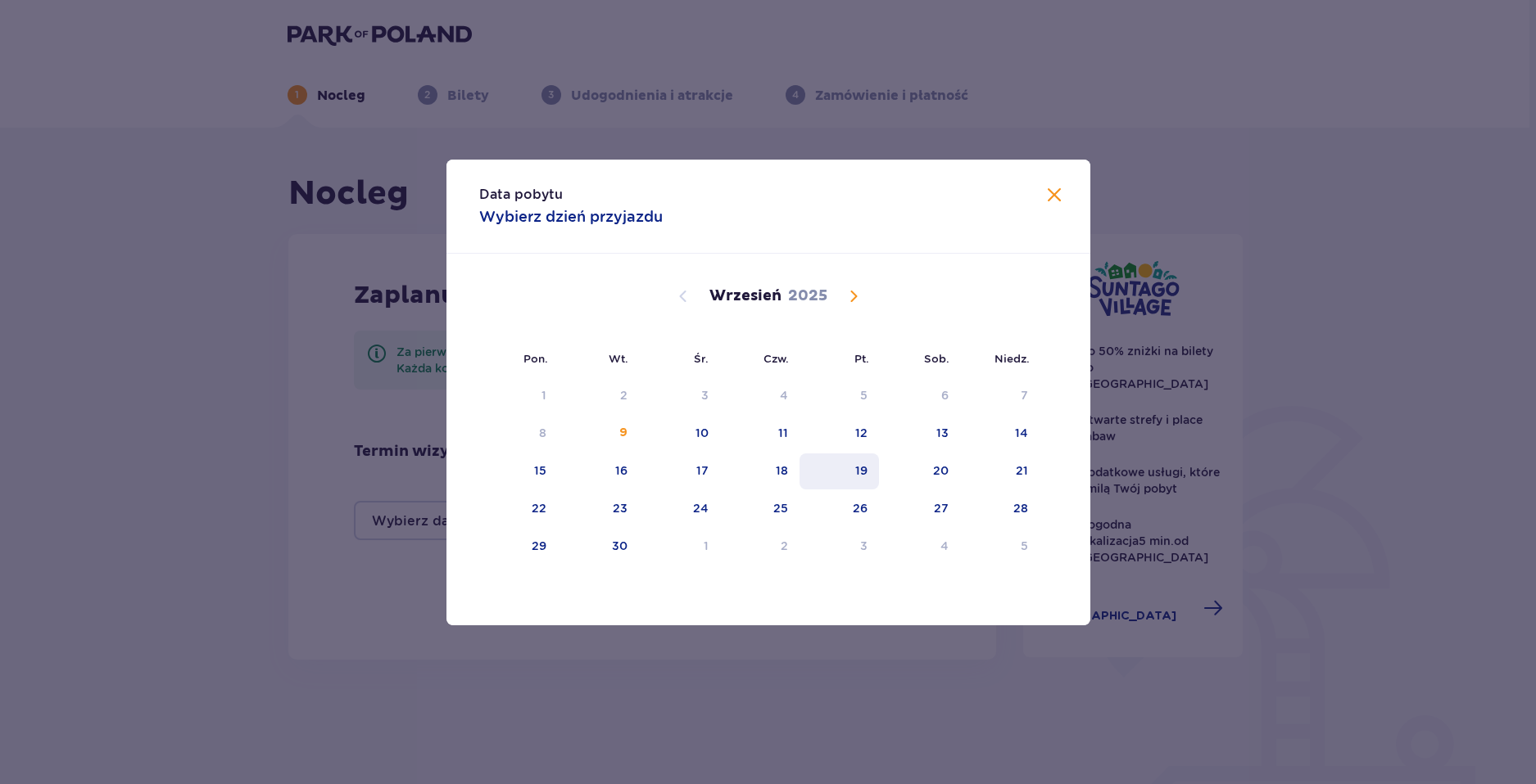
click at [870, 465] on div "19" at bounding box center [839, 471] width 79 height 36
click at [909, 469] on div "20" at bounding box center [919, 471] width 81 height 36
type input "[DATE] - [DATE]"
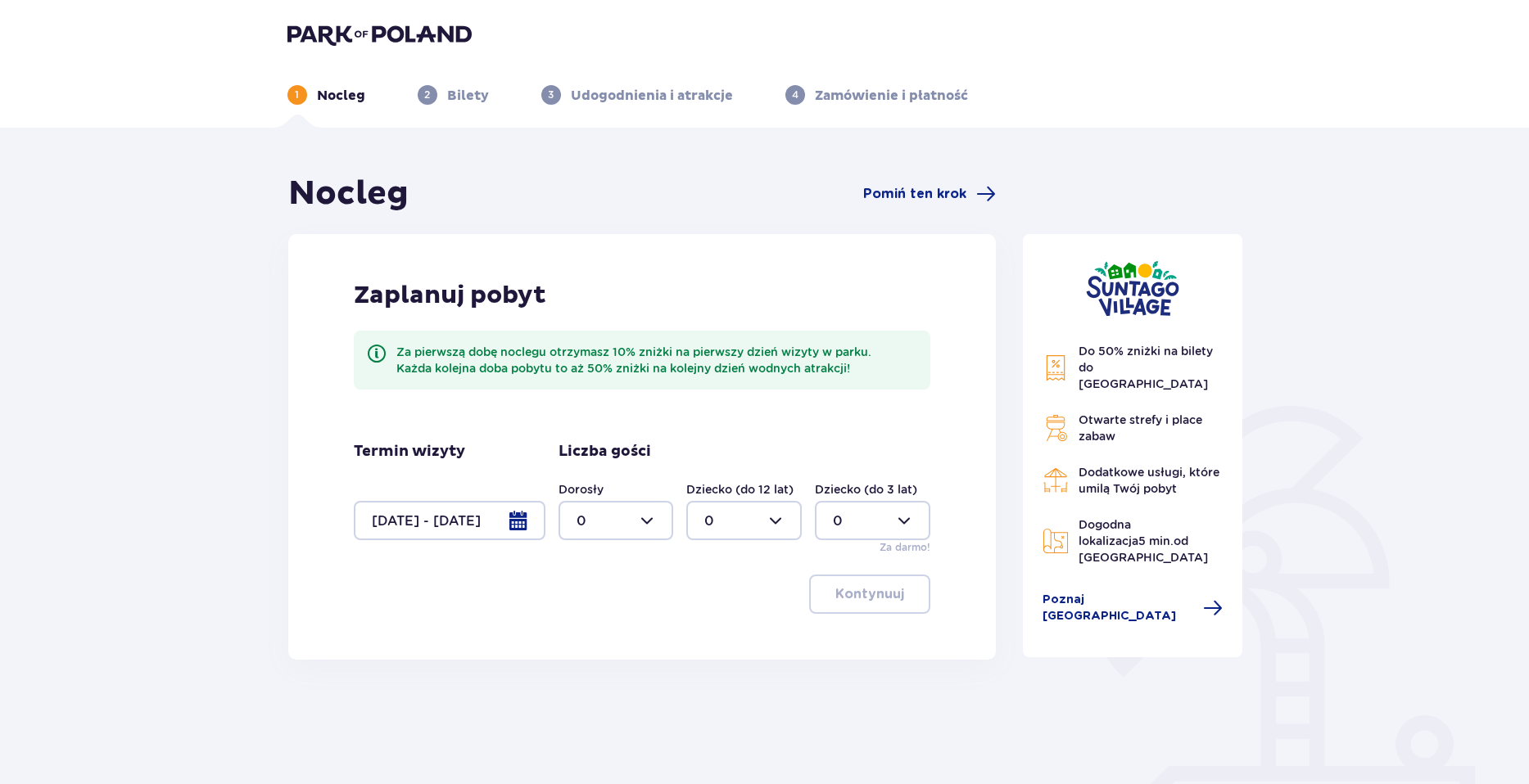
click at [630, 536] on div at bounding box center [615, 520] width 115 height 40
click at [601, 635] on div "2" at bounding box center [616, 639] width 79 height 18
type input "2"
click at [854, 591] on p "Kontynuuj" at bounding box center [870, 594] width 69 height 18
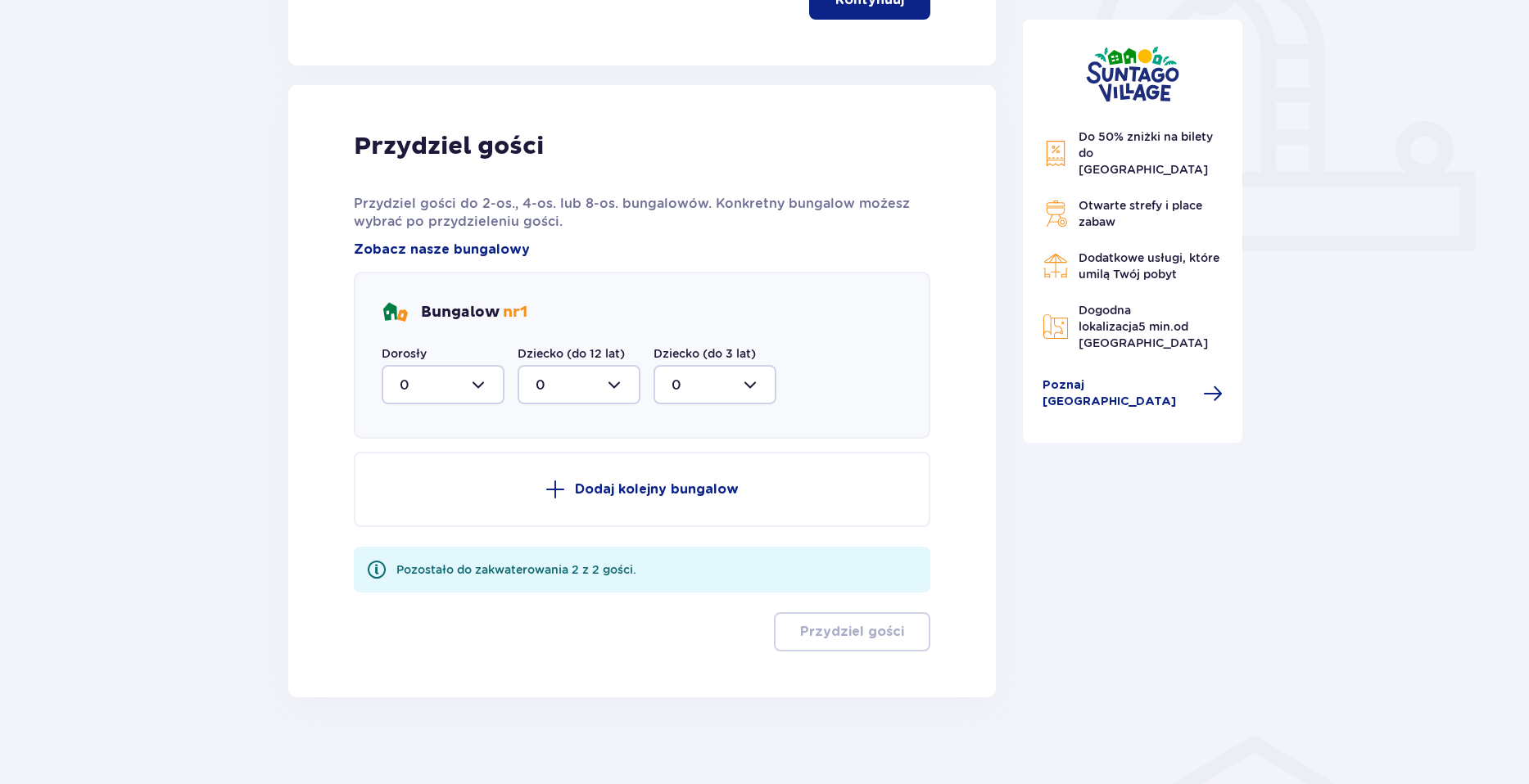
scroll to position [606, 0]
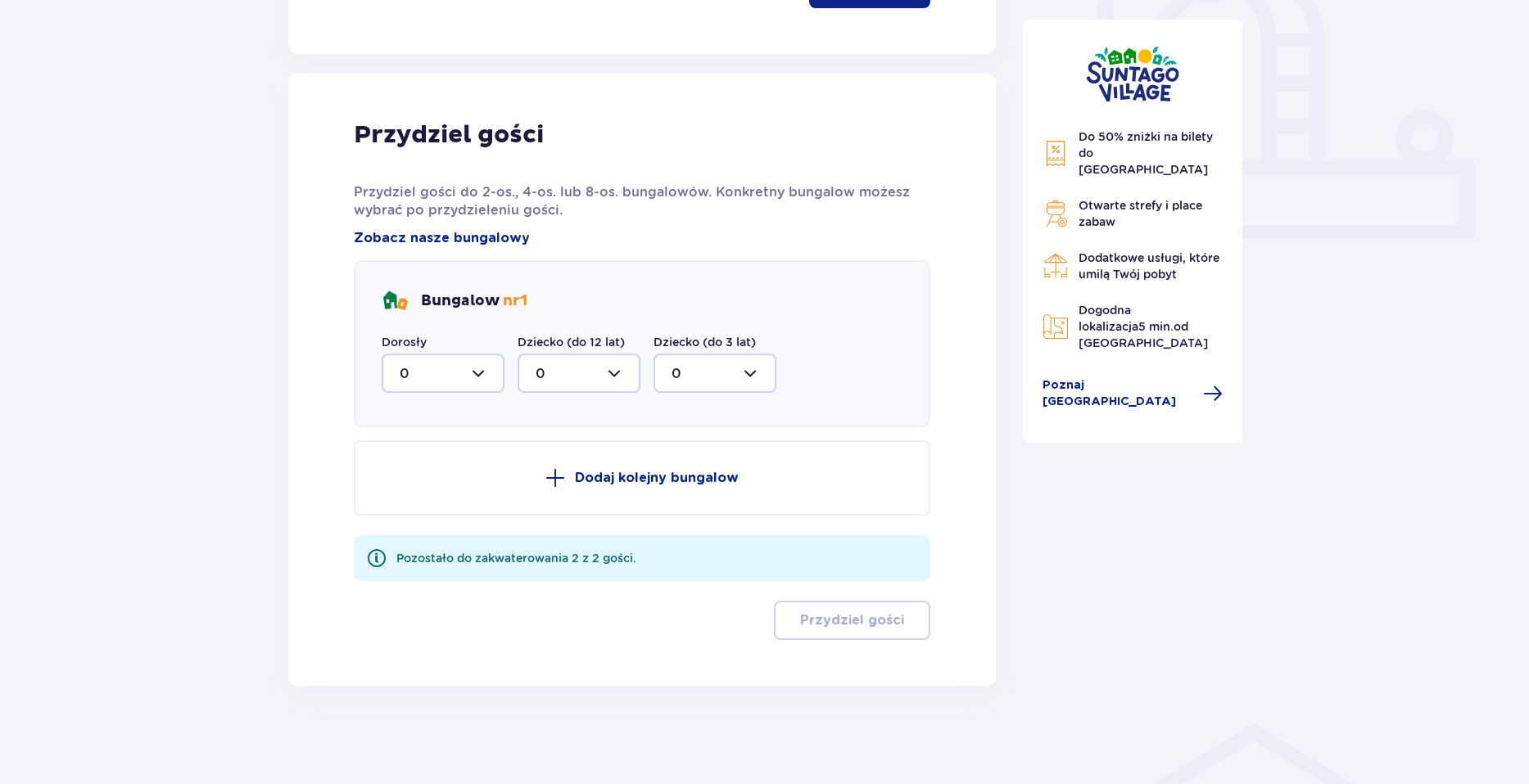
click at [479, 382] on div at bounding box center [443, 373] width 123 height 40
click at [417, 486] on div "2" at bounding box center [443, 492] width 87 height 18
type input "2"
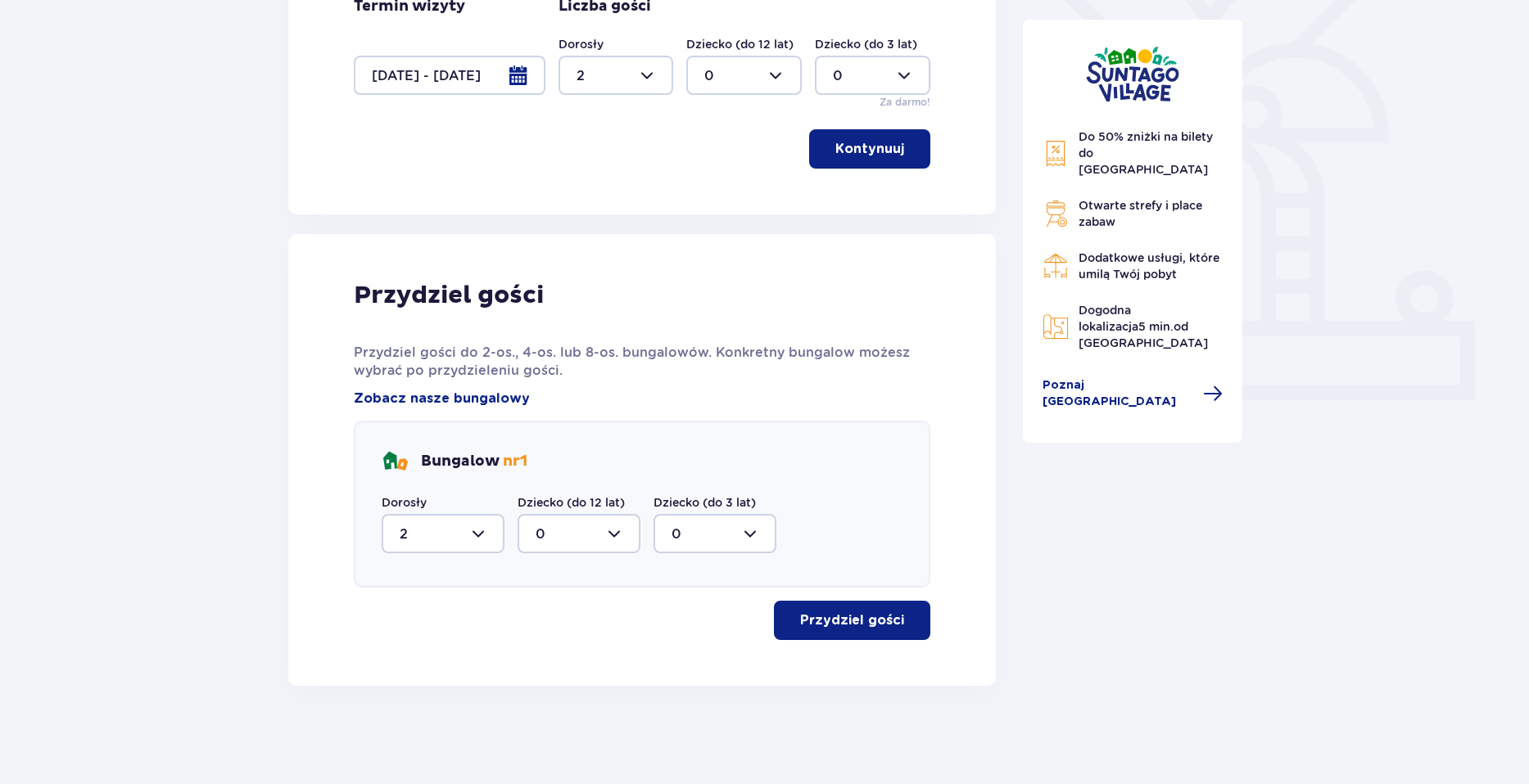
scroll to position [446, 0]
click at [844, 609] on button "Przydziel gości" at bounding box center [852, 621] width 157 height 40
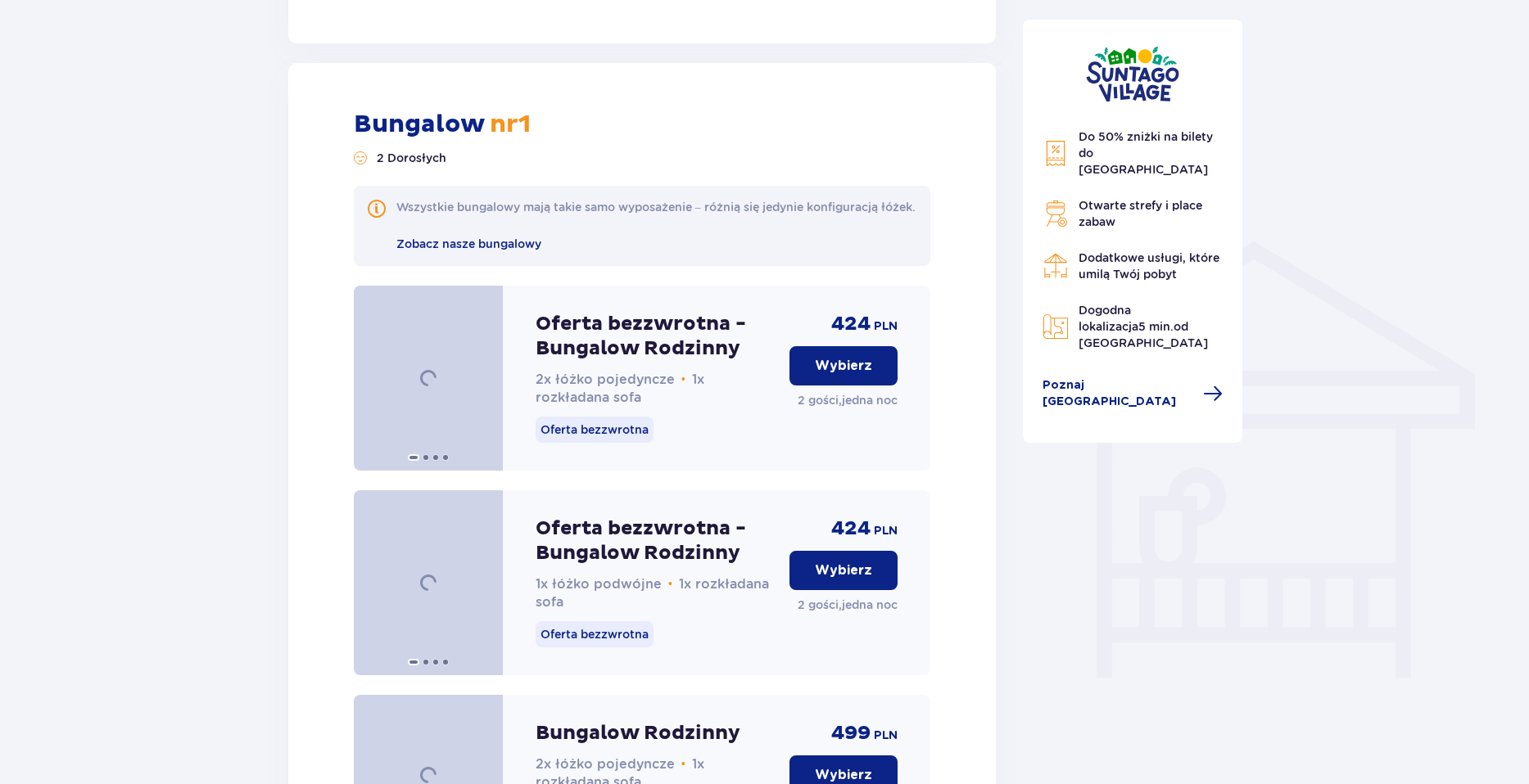
scroll to position [1131, 0]
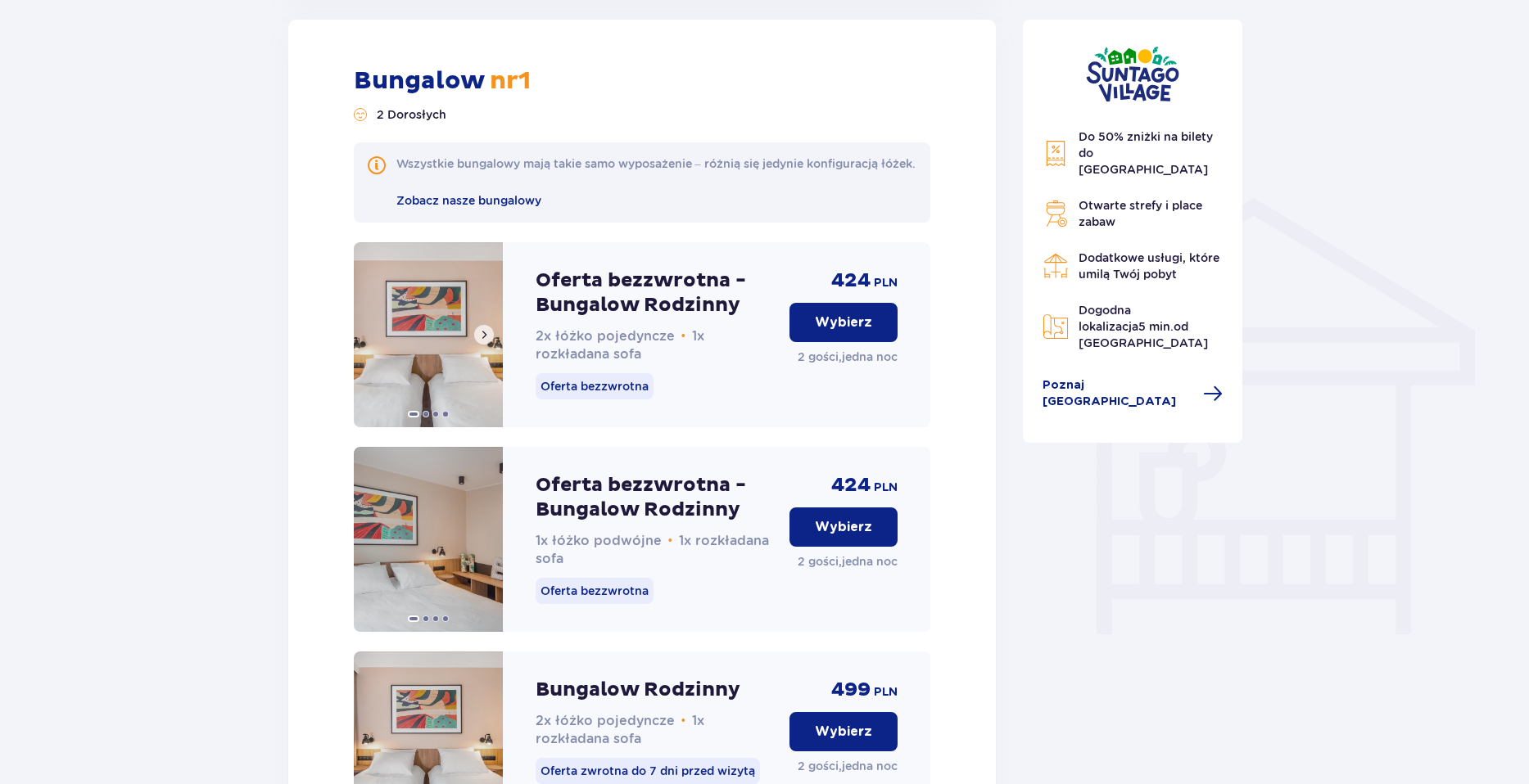
click at [490, 341] on span at bounding box center [484, 335] width 13 height 13
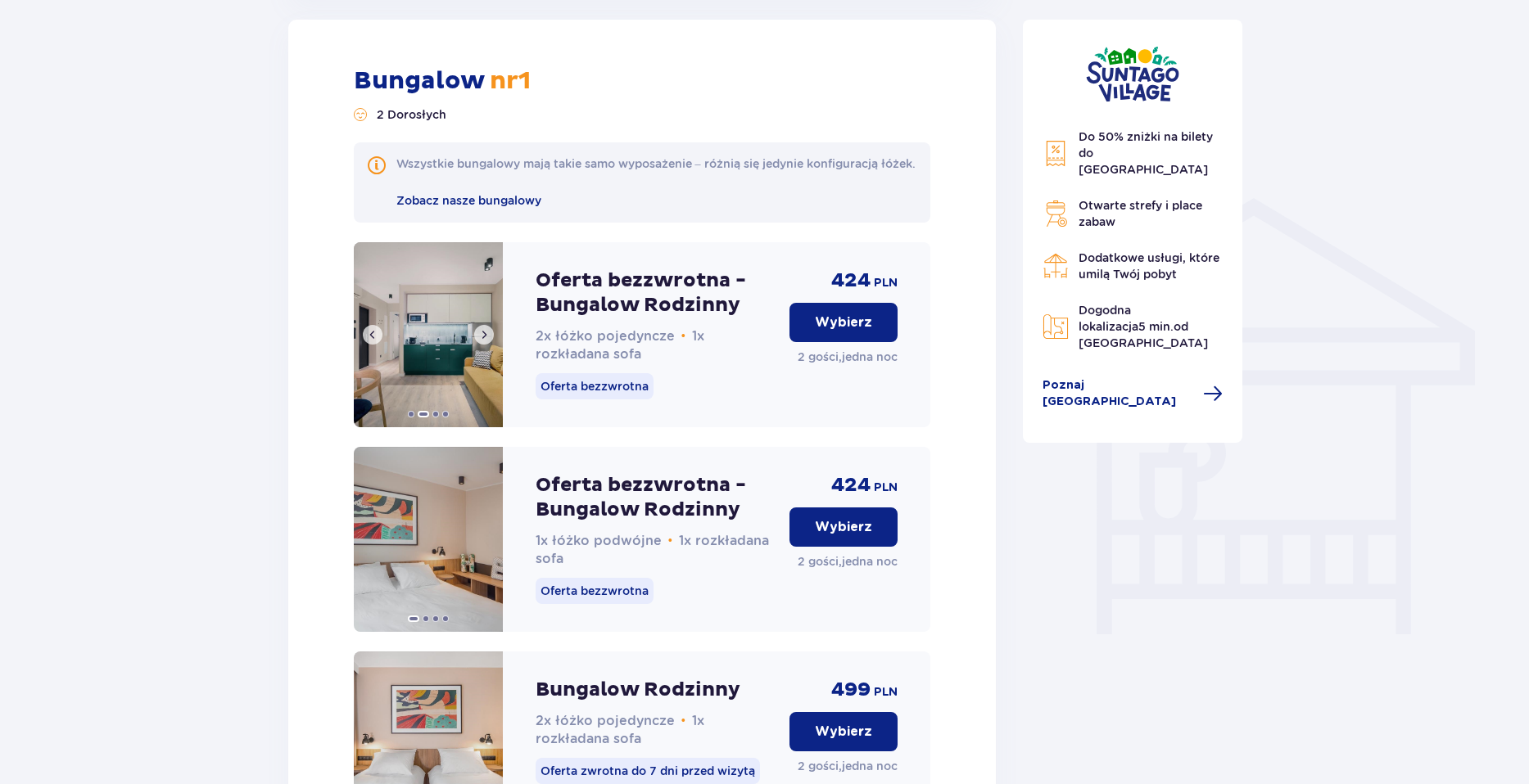
click at [486, 341] on span at bounding box center [484, 335] width 13 height 13
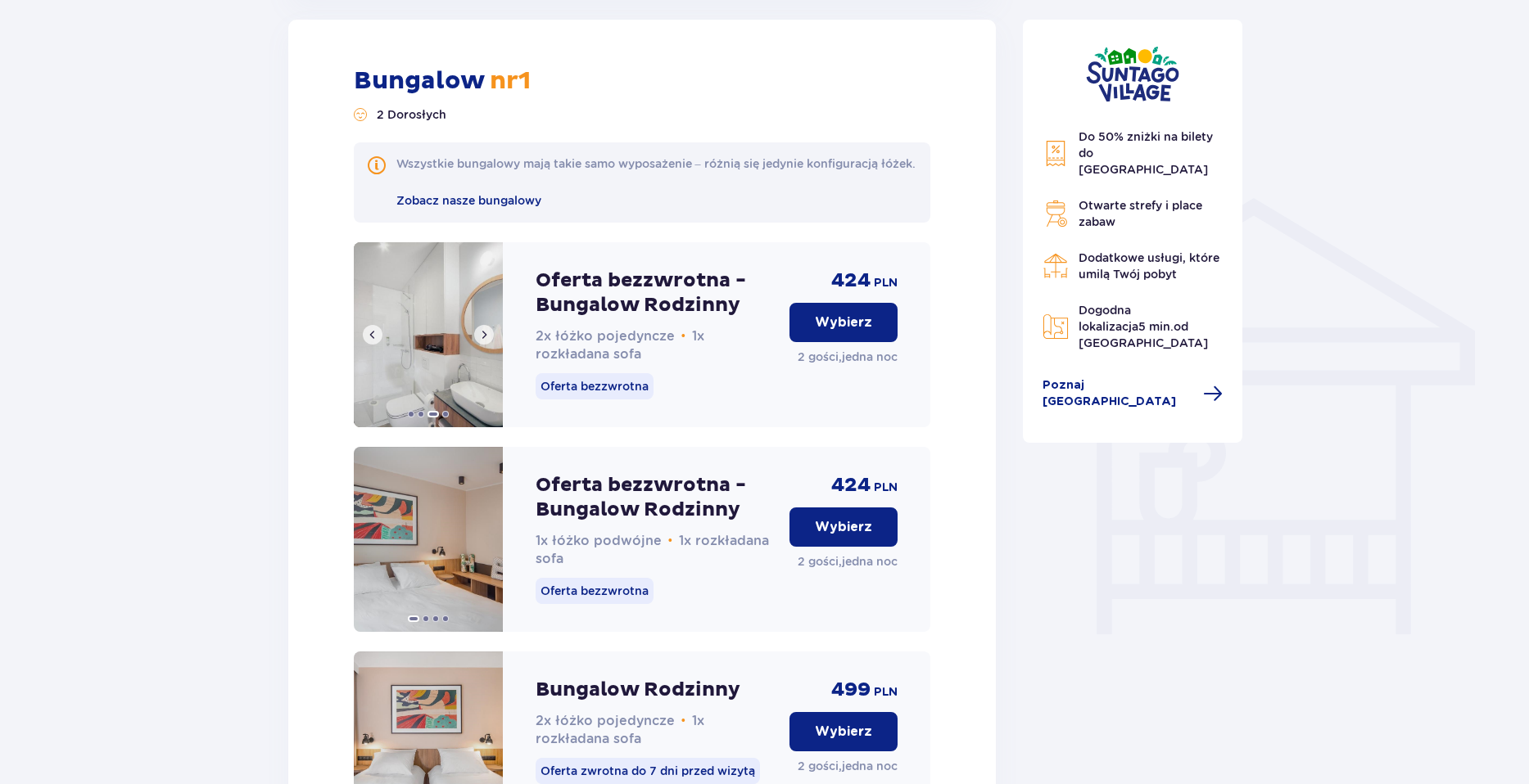
click at [486, 341] on span at bounding box center [484, 335] width 13 height 13
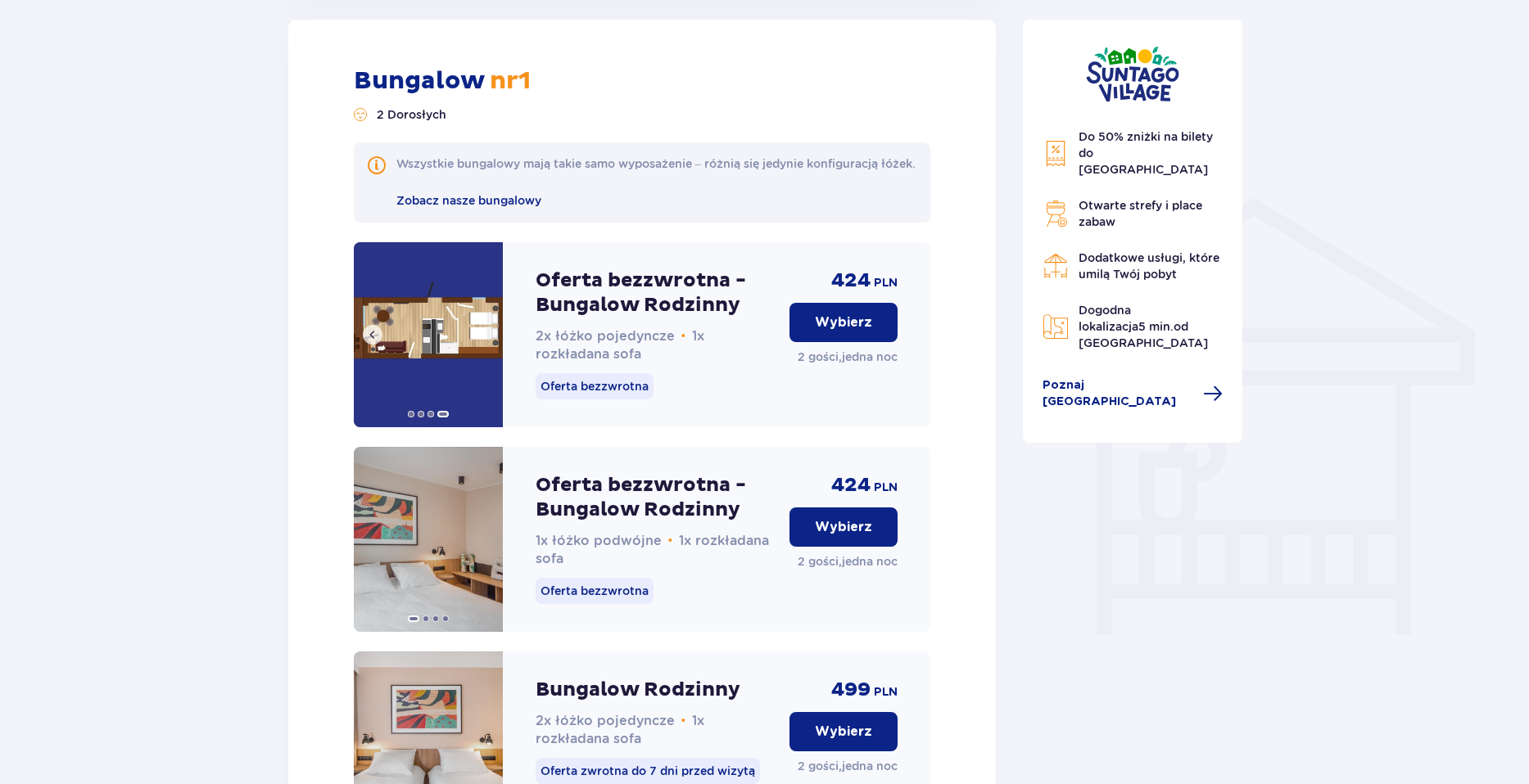
click at [486, 352] on img at bounding box center [428, 335] width 149 height 185
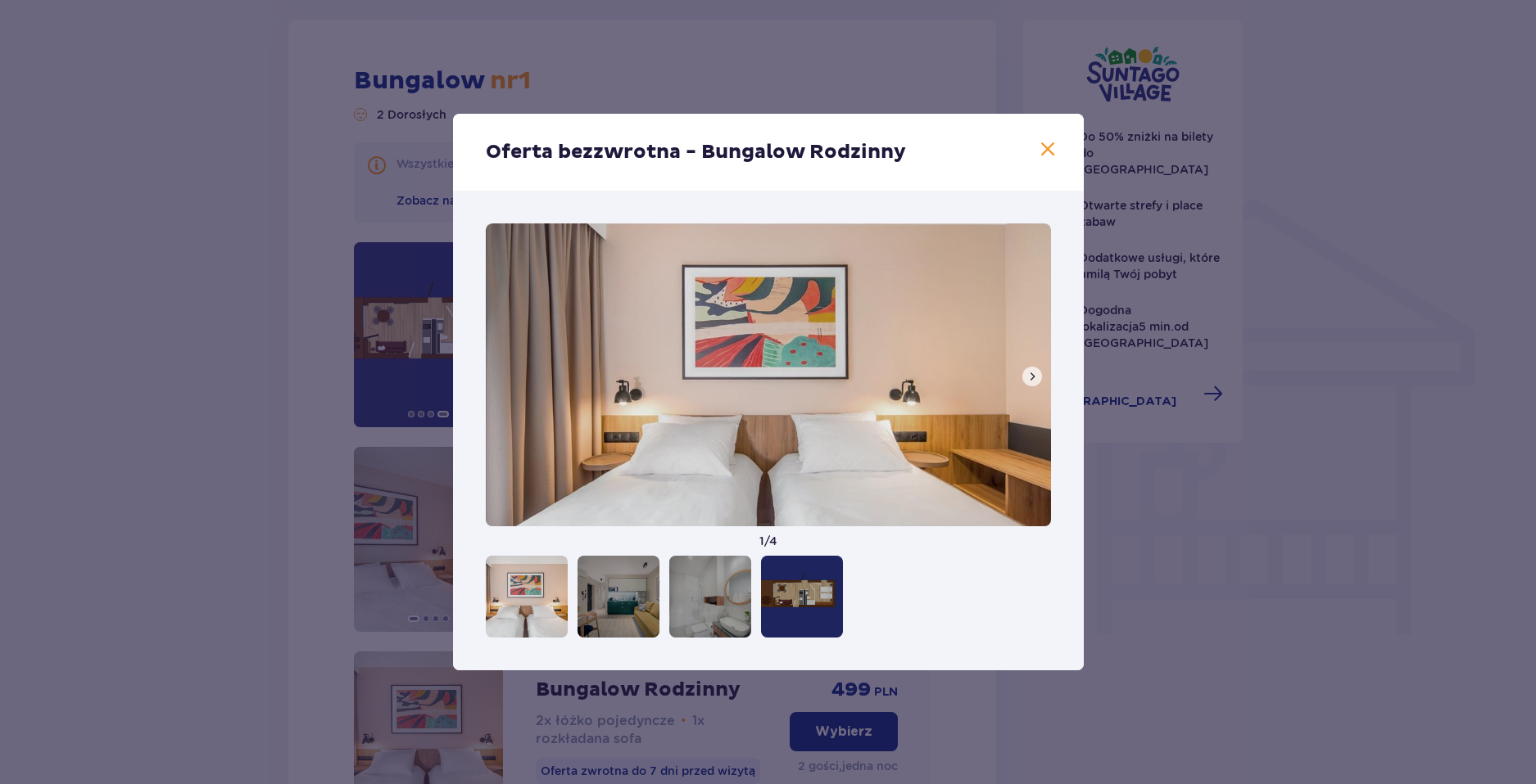
click at [1022, 366] on img at bounding box center [768, 374] width 565 height 303
click at [542, 597] on div at bounding box center [526, 596] width 82 height 82
click at [549, 600] on div at bounding box center [526, 596] width 82 height 82
click at [636, 603] on div at bounding box center [618, 596] width 82 height 82
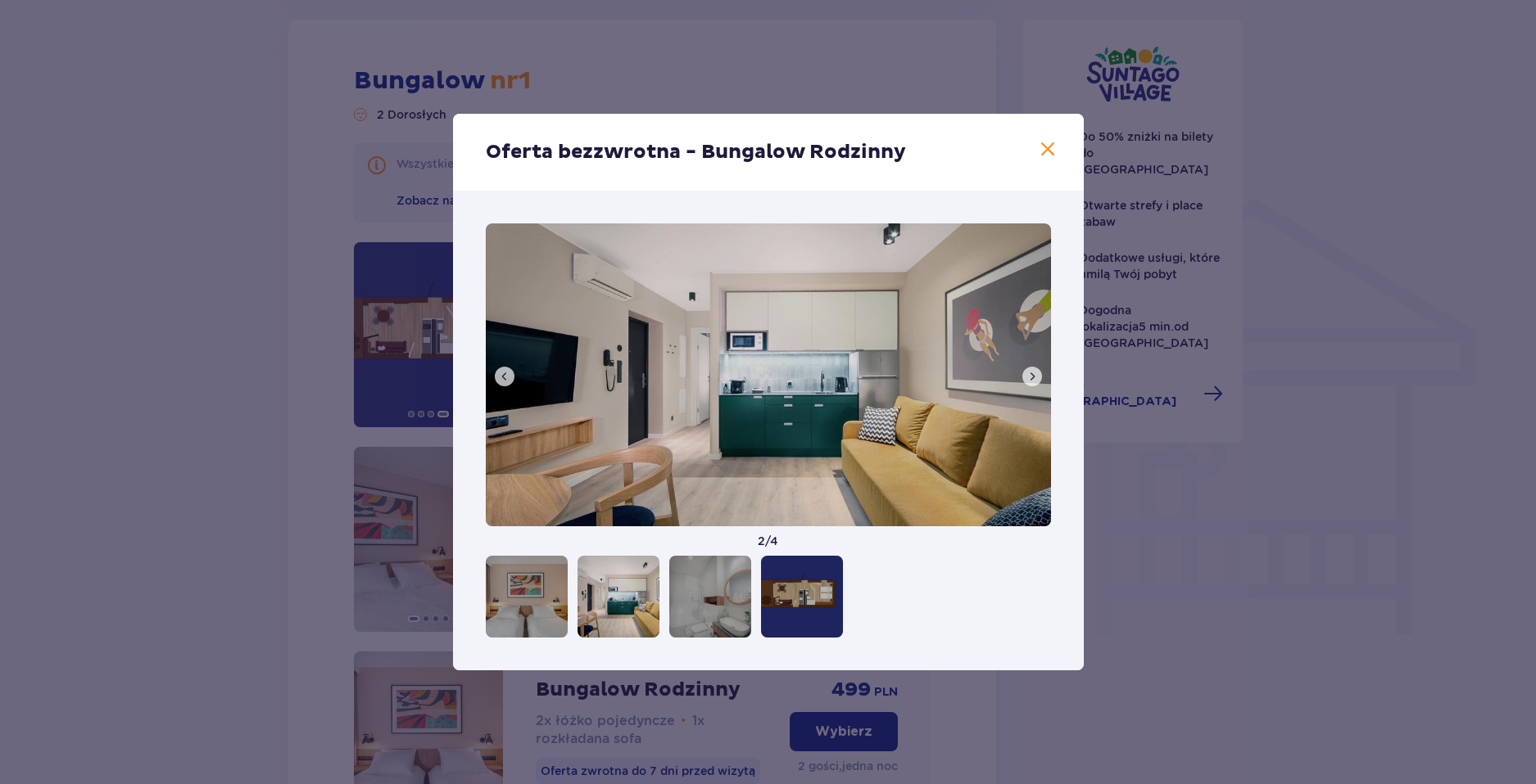
click at [705, 603] on div at bounding box center [710, 596] width 82 height 82
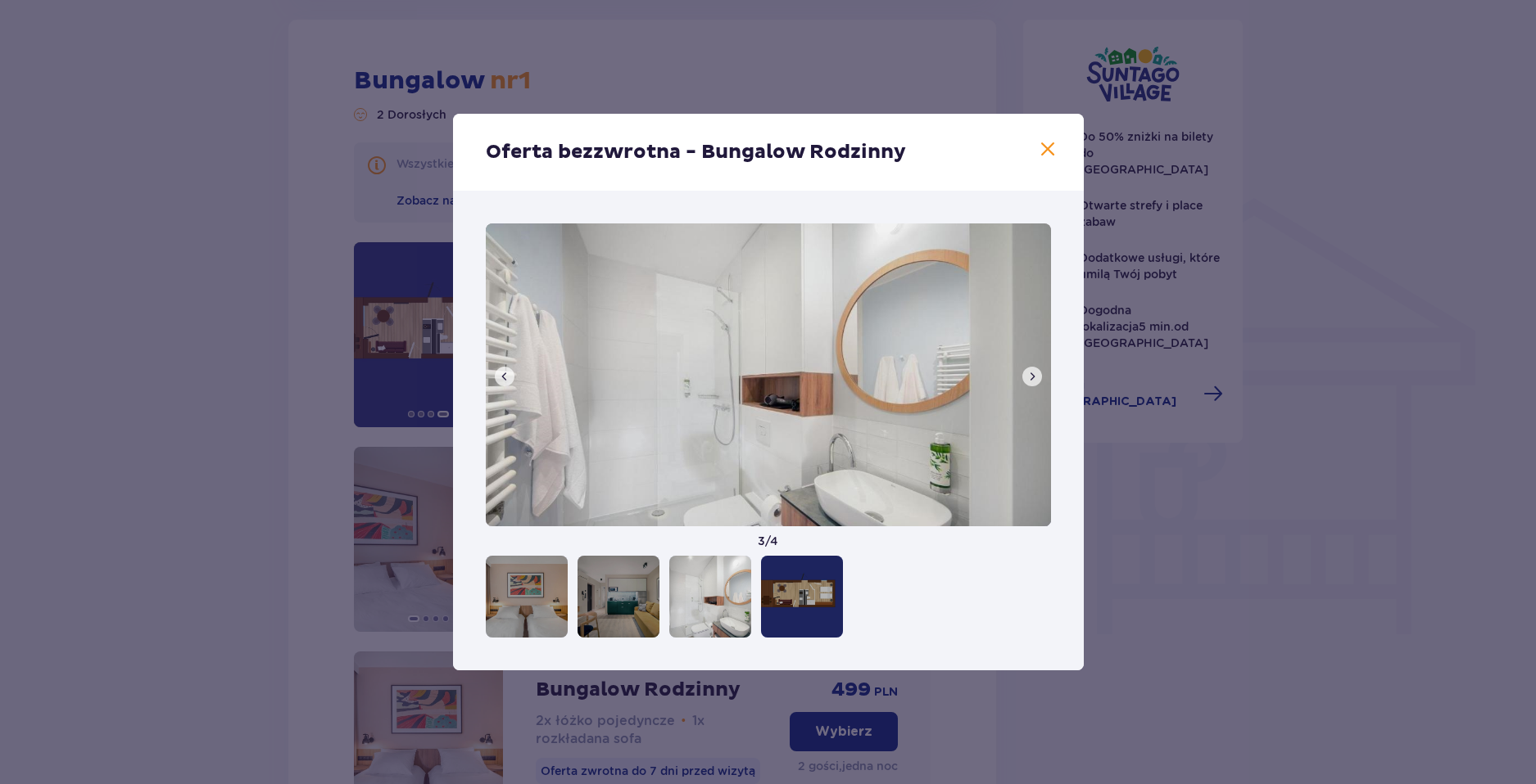
click at [1044, 149] on span at bounding box center [1047, 149] width 19 height 19
